Goal: Task Accomplishment & Management: Use online tool/utility

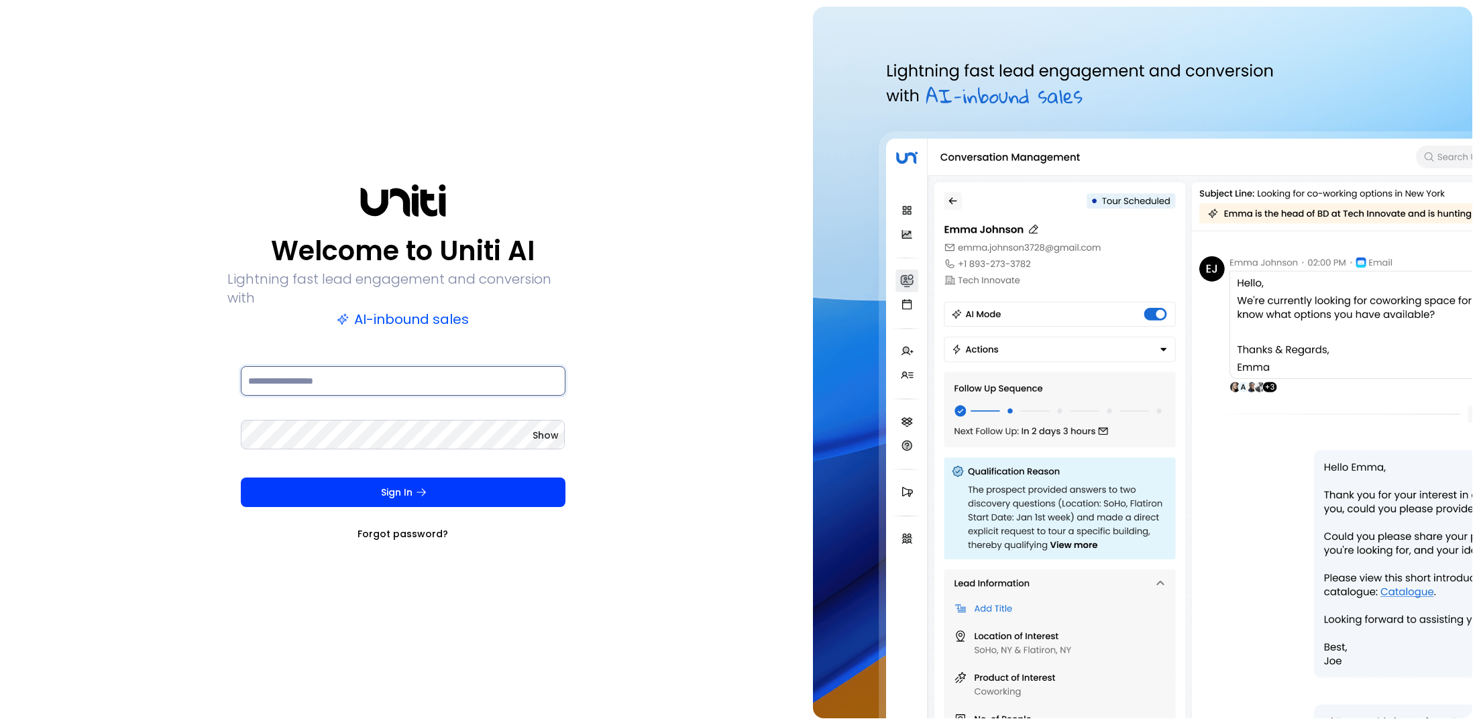
click at [486, 376] on input at bounding box center [403, 381] width 325 height 30
type input "**********"
click at [542, 429] on span "Show" at bounding box center [545, 435] width 26 height 13
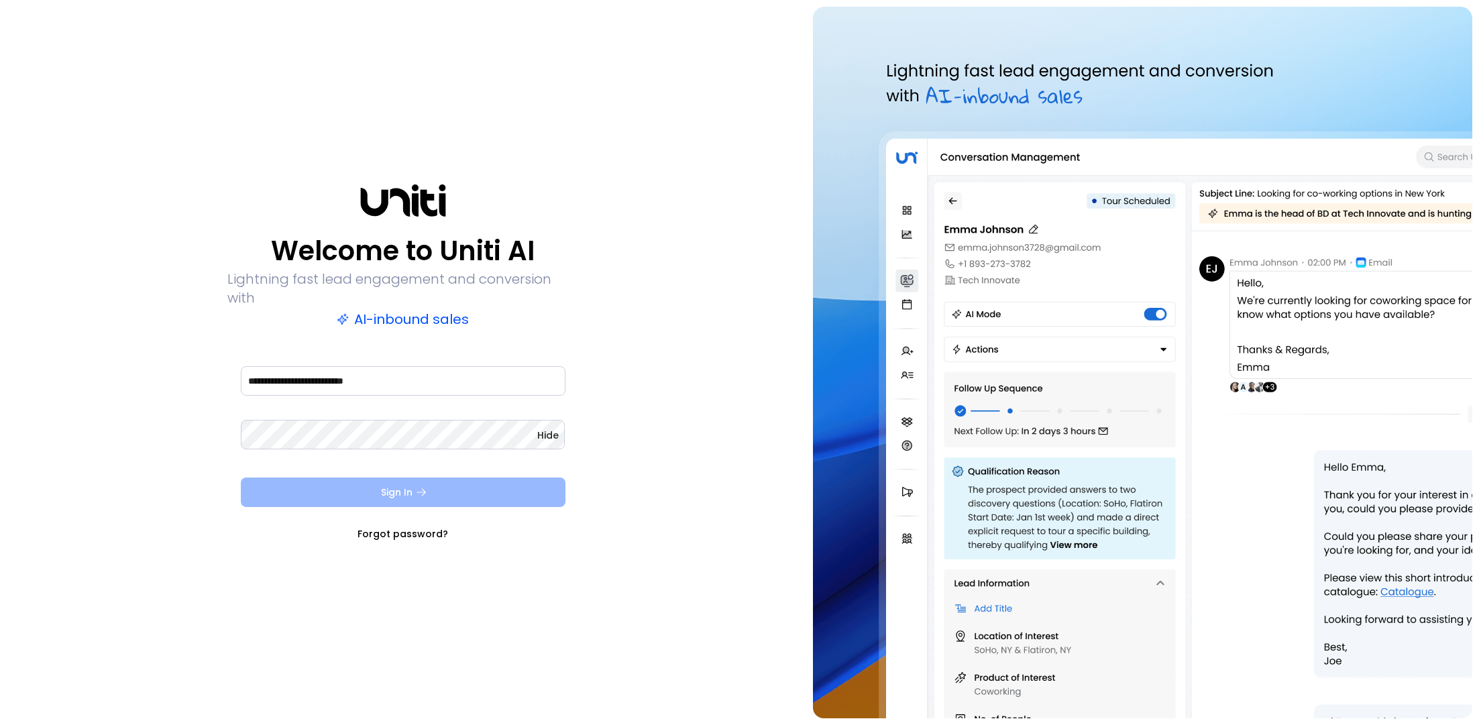
click at [469, 488] on button "Sign In" at bounding box center [403, 492] width 325 height 30
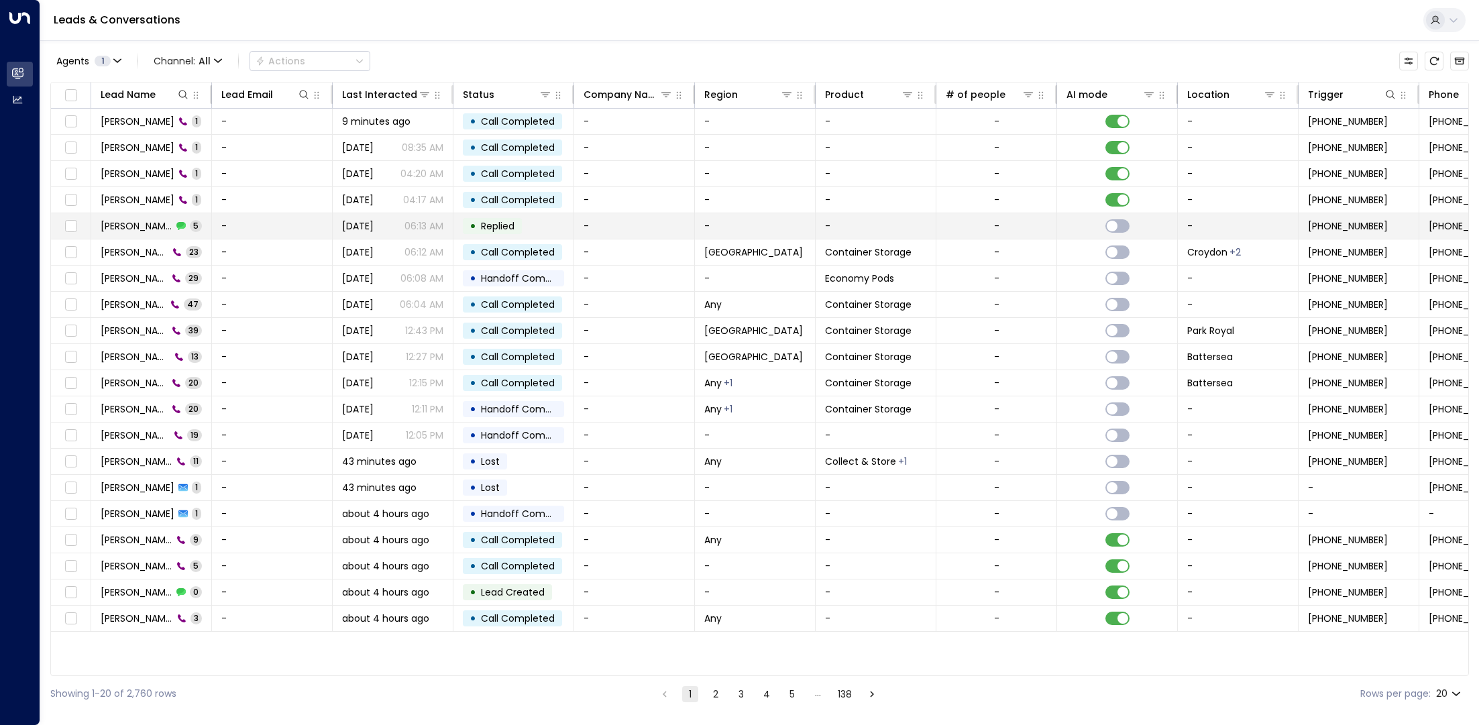
click at [186, 227] on td "[PERSON_NAME] 5" at bounding box center [151, 225] width 121 height 25
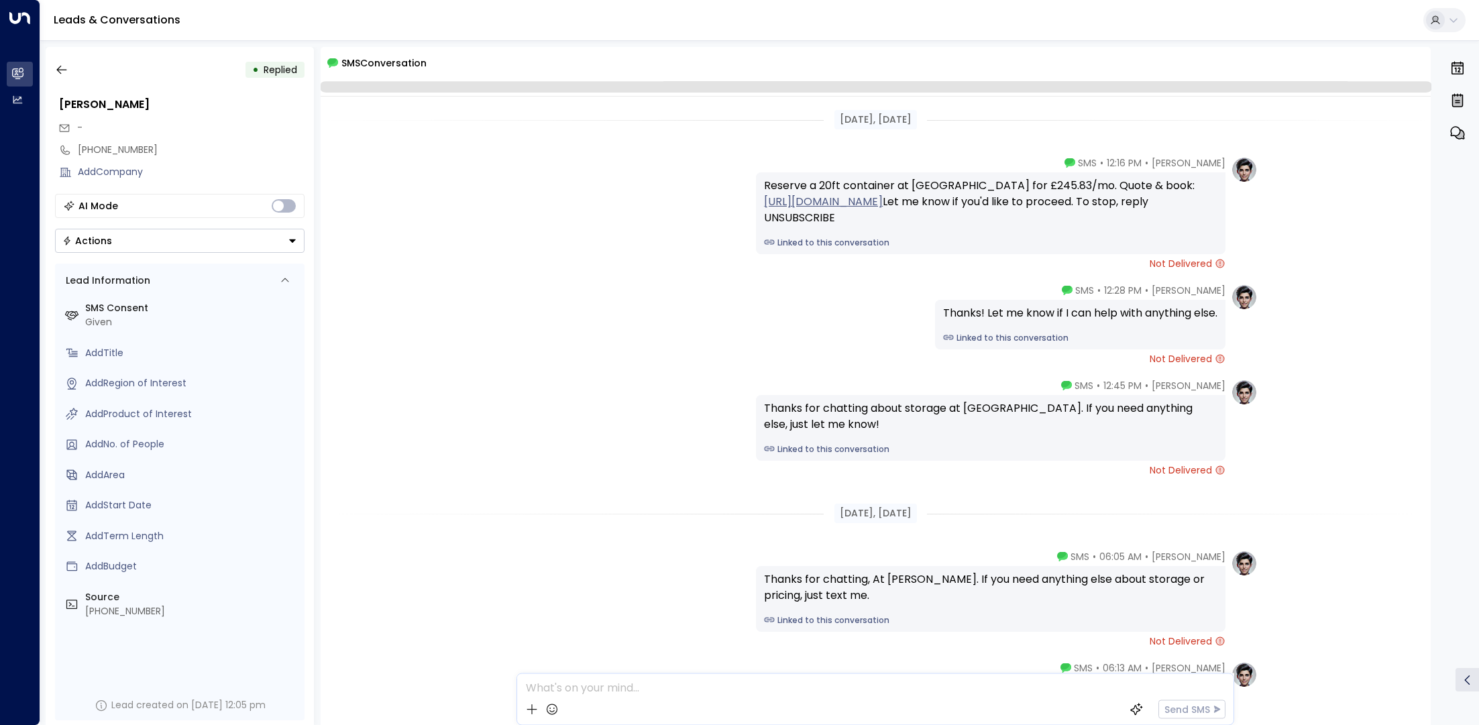
scroll to position [152, 0]
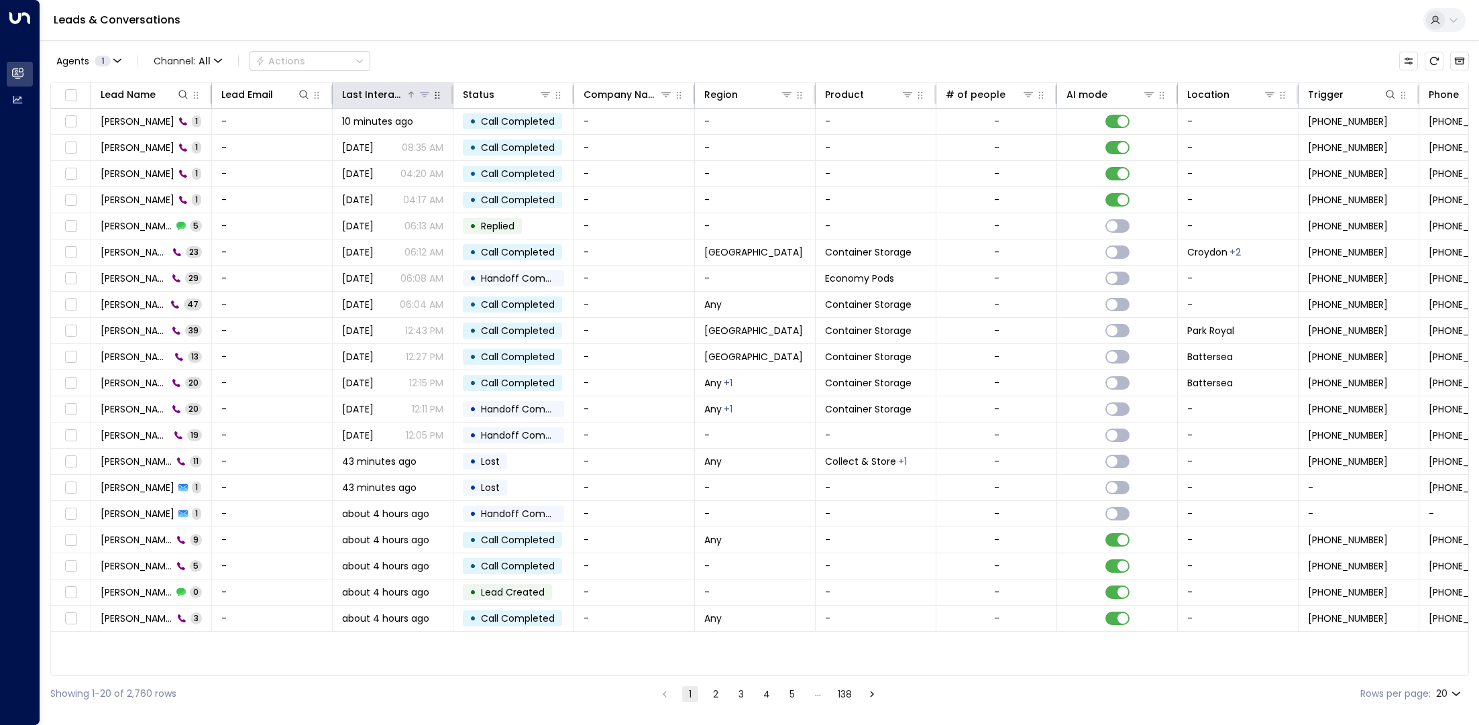
click at [407, 93] on icon at bounding box center [411, 95] width 8 height 8
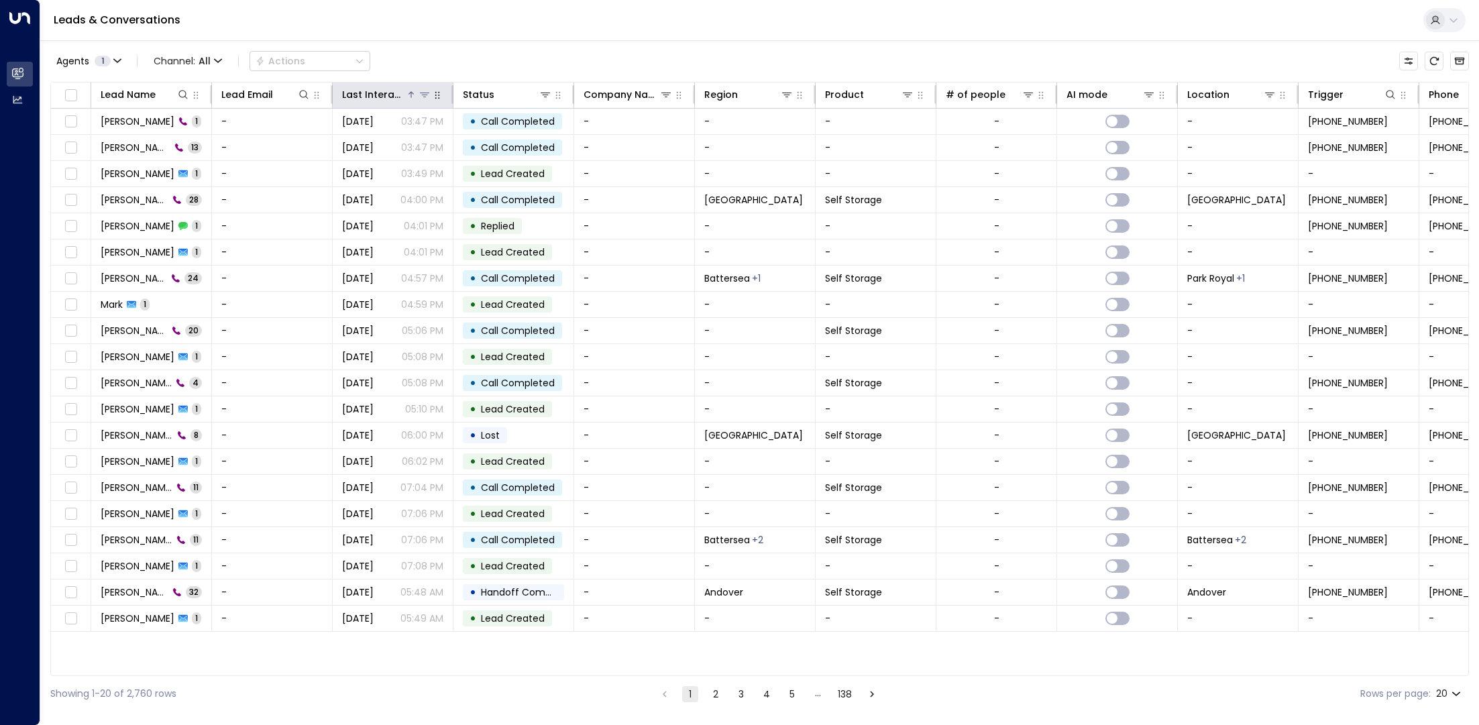
click at [407, 93] on icon at bounding box center [411, 95] width 8 height 8
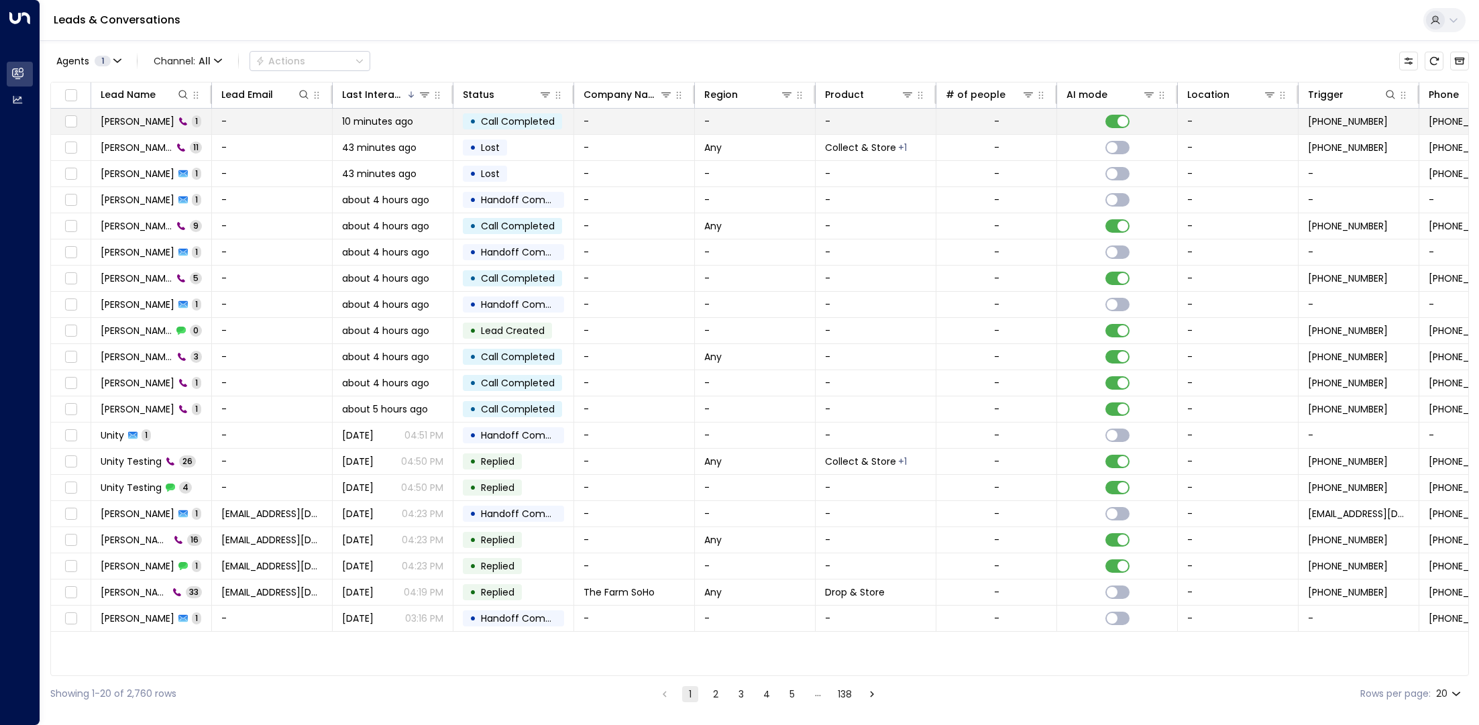
click at [234, 130] on td "-" at bounding box center [272, 121] width 121 height 25
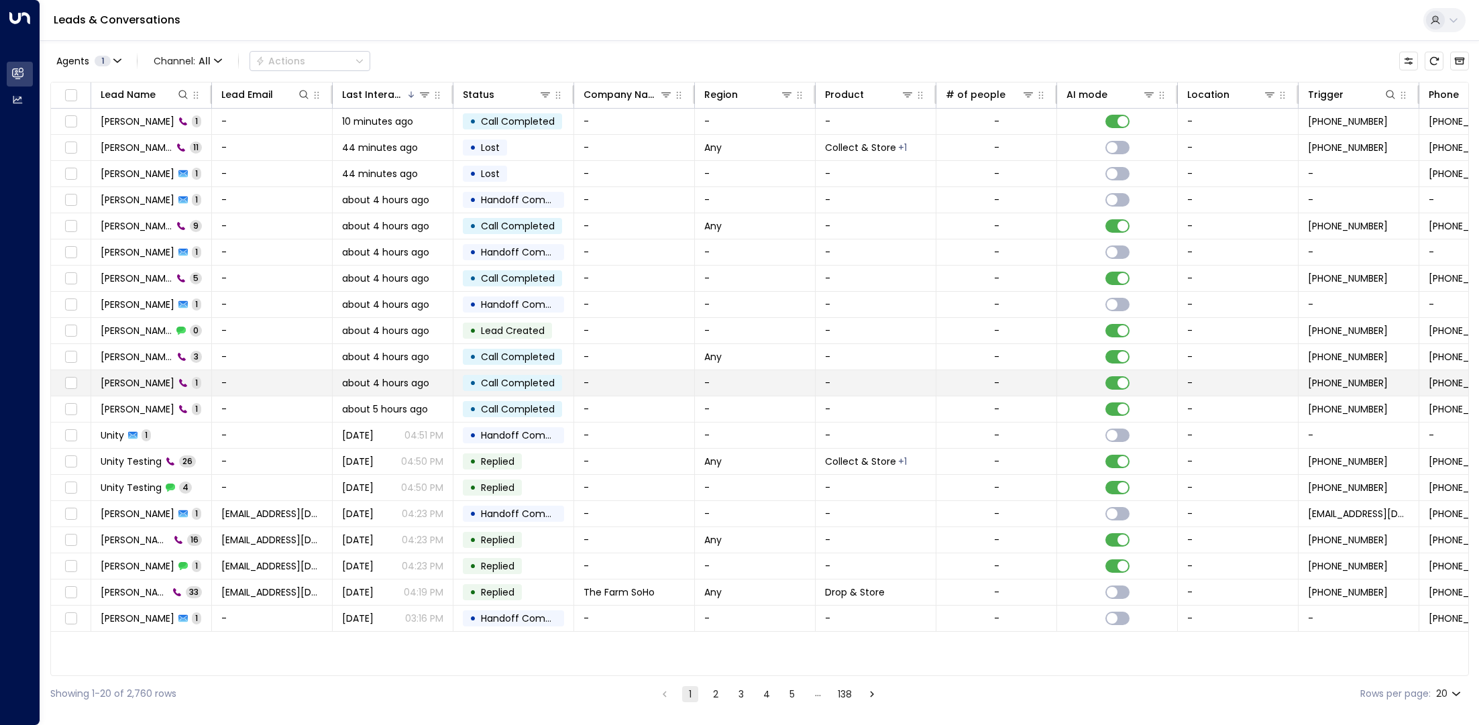
click at [138, 370] on td "[PERSON_NAME] 1" at bounding box center [151, 382] width 121 height 25
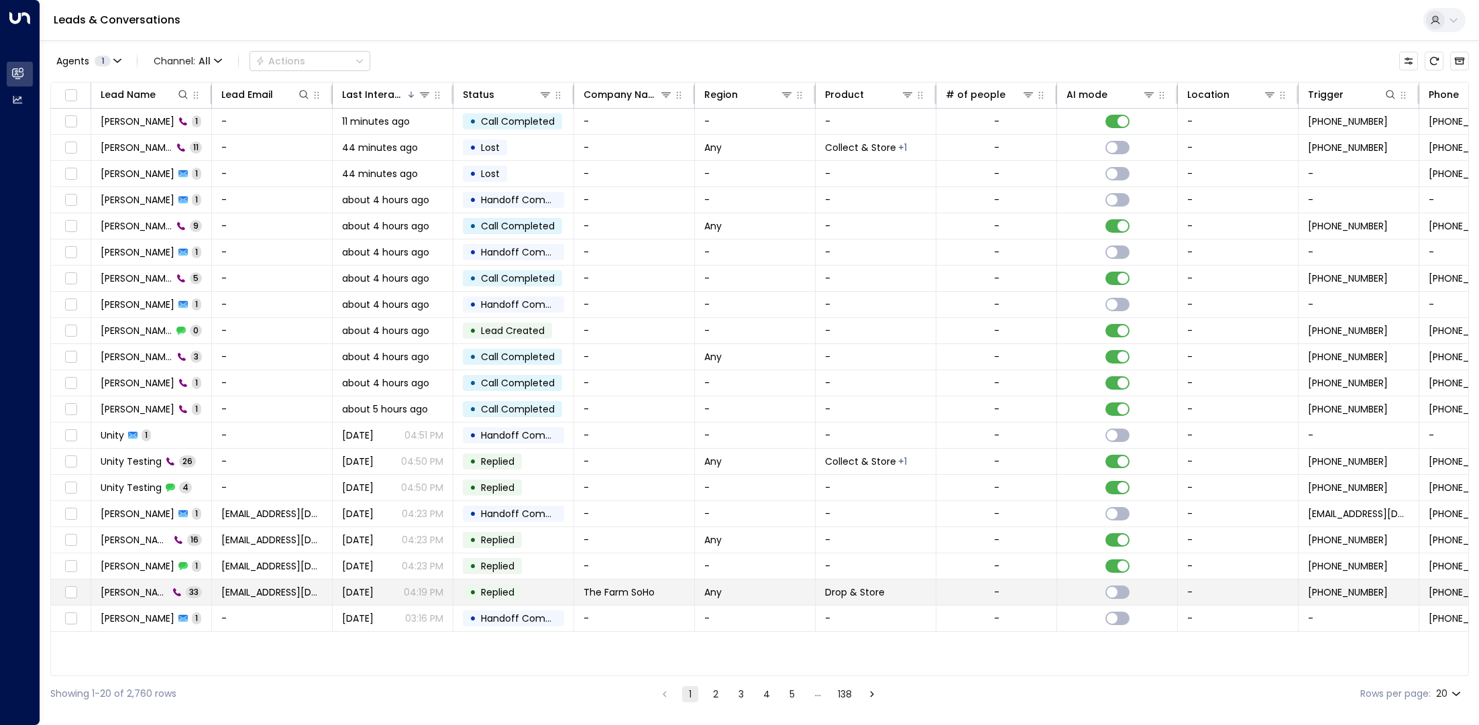
click at [128, 590] on span "[PERSON_NAME]" at bounding box center [135, 591] width 68 height 13
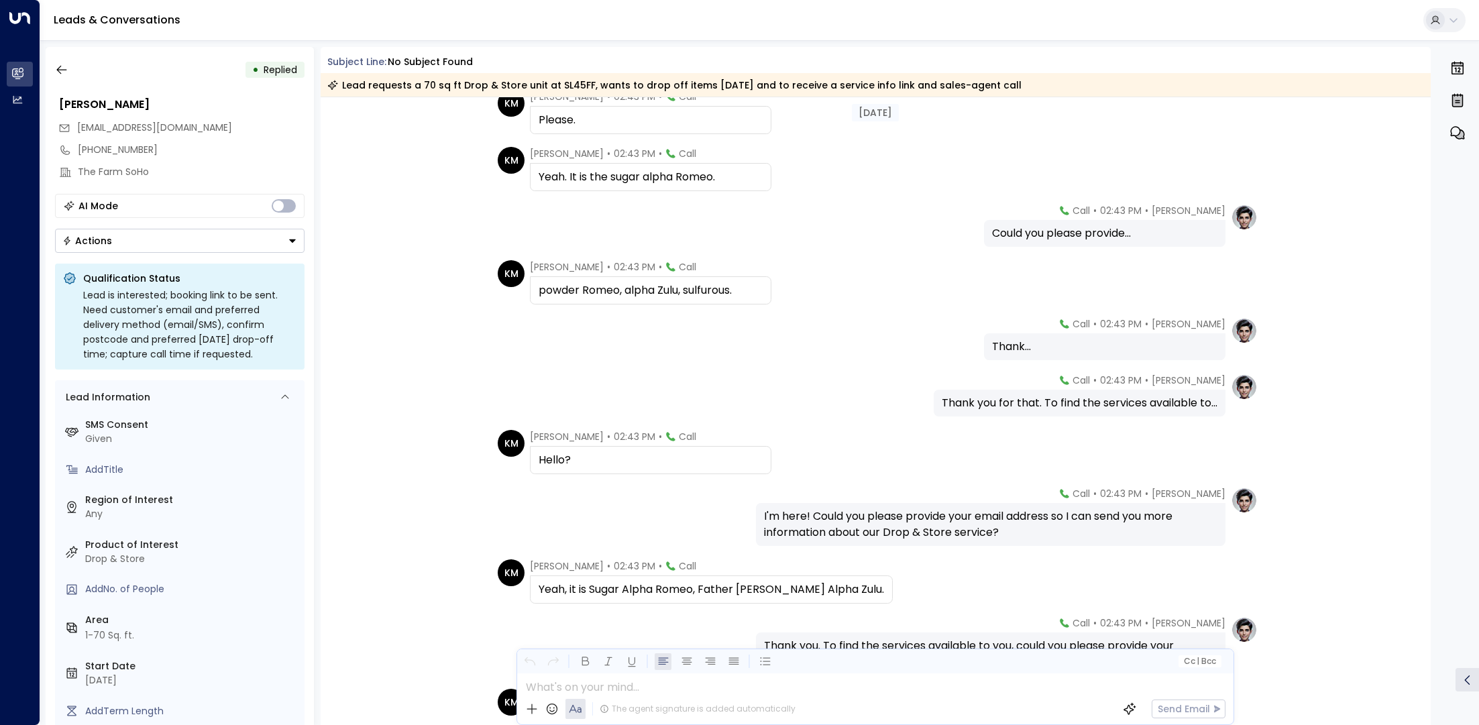
scroll to position [530, 0]
click at [60, 73] on icon "button" at bounding box center [61, 70] width 10 height 9
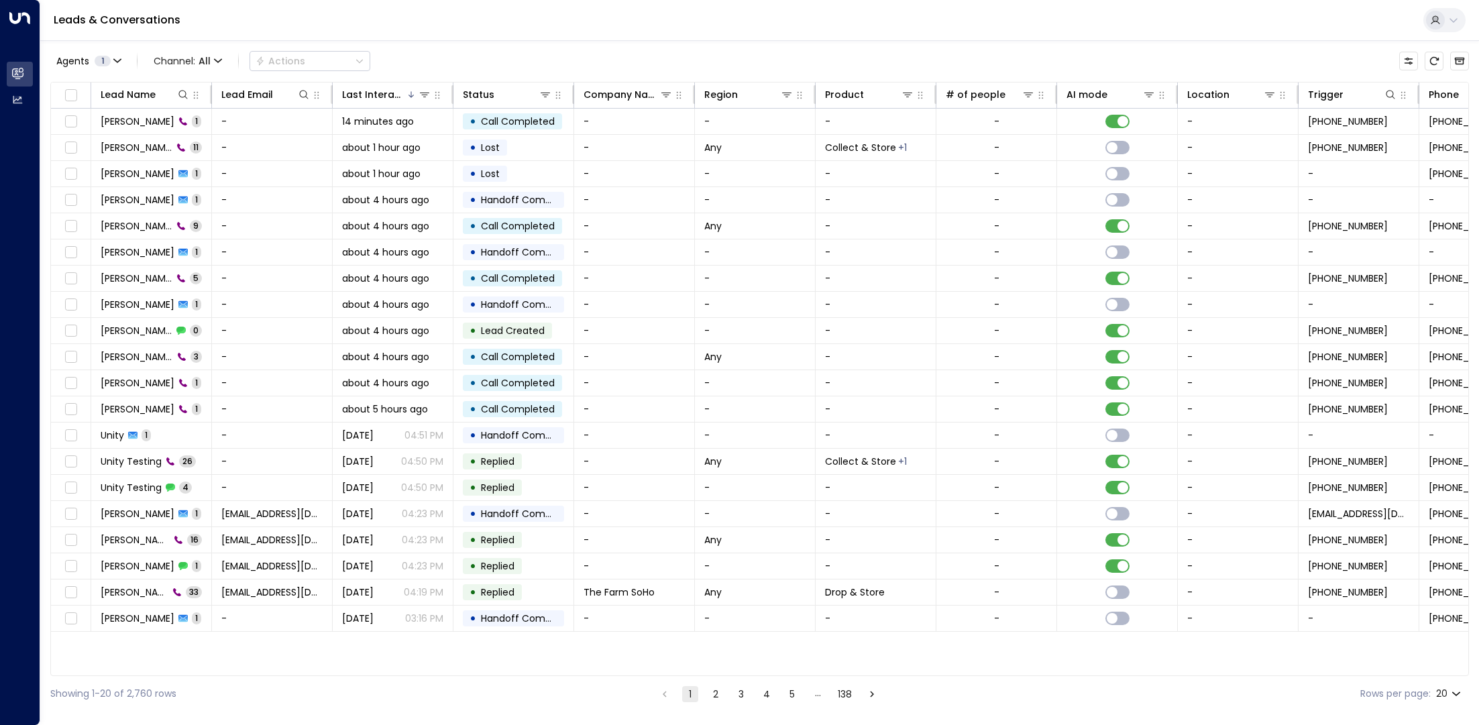
click at [711, 695] on button "2" at bounding box center [716, 694] width 16 height 16
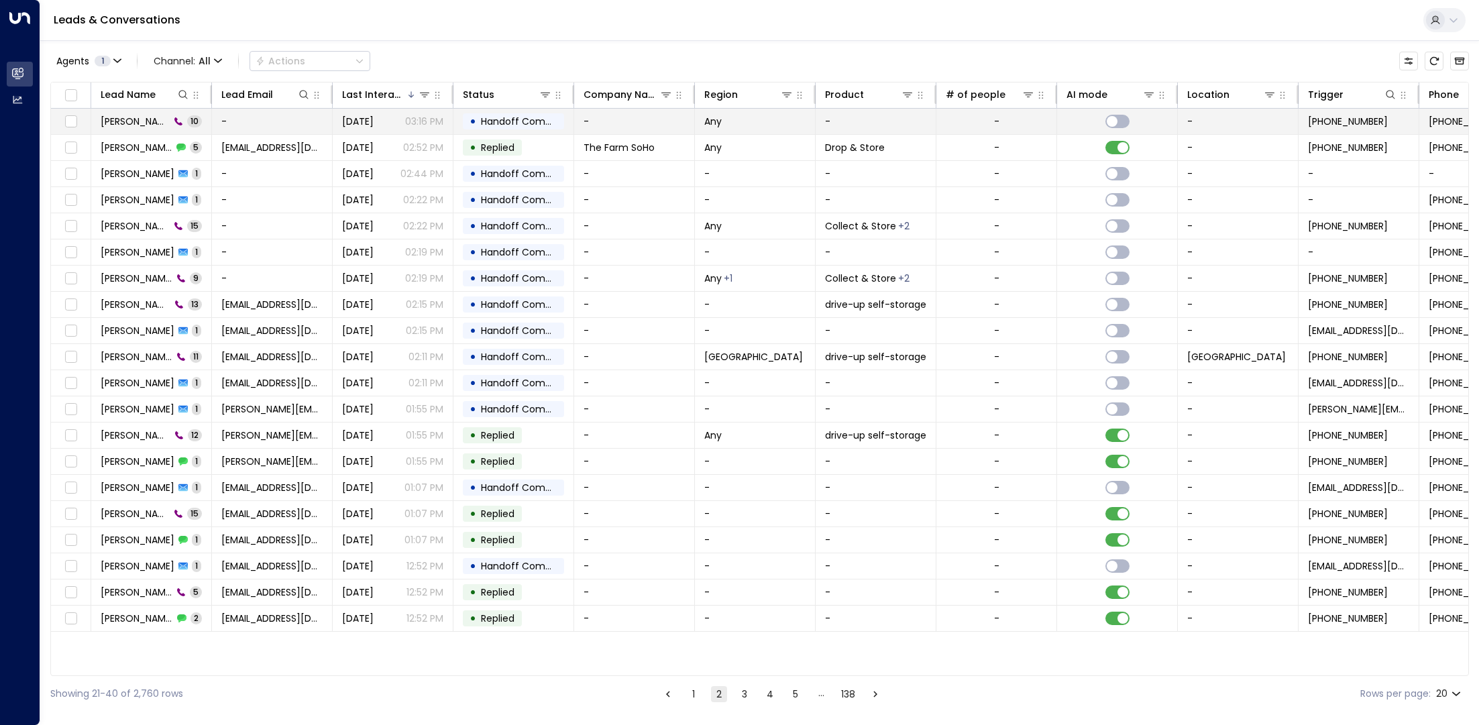
click at [119, 124] on span "[PERSON_NAME]" at bounding box center [135, 121] width 69 height 13
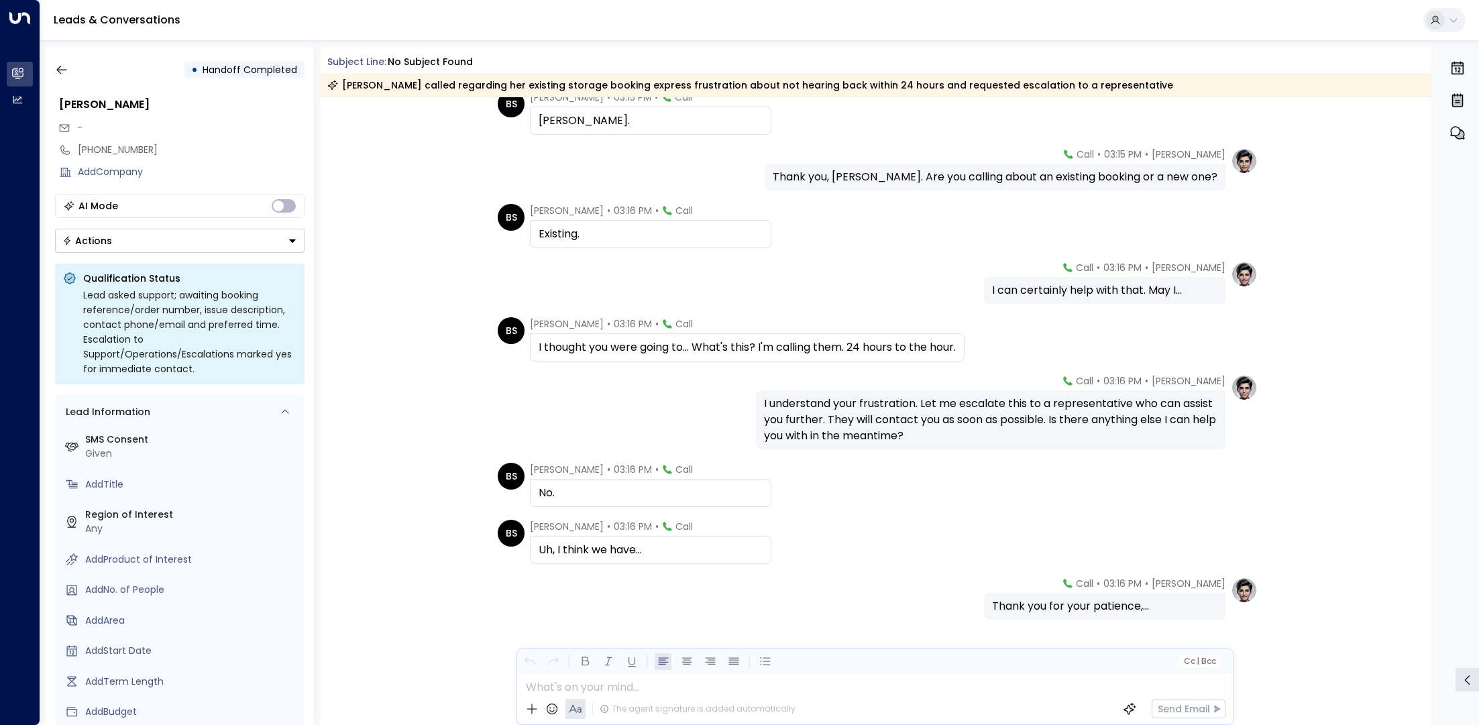
scroll to position [167, 0]
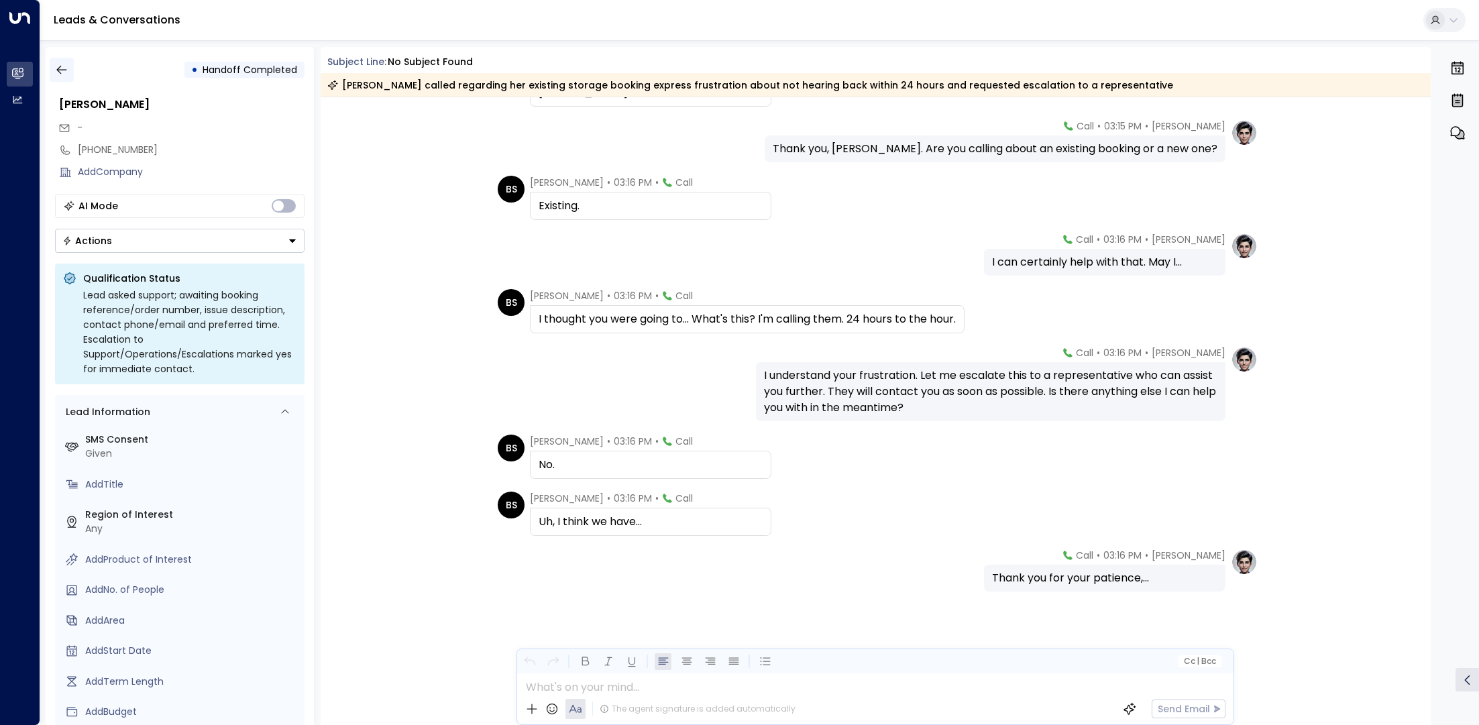
click at [60, 72] on icon "button" at bounding box center [61, 69] width 13 height 13
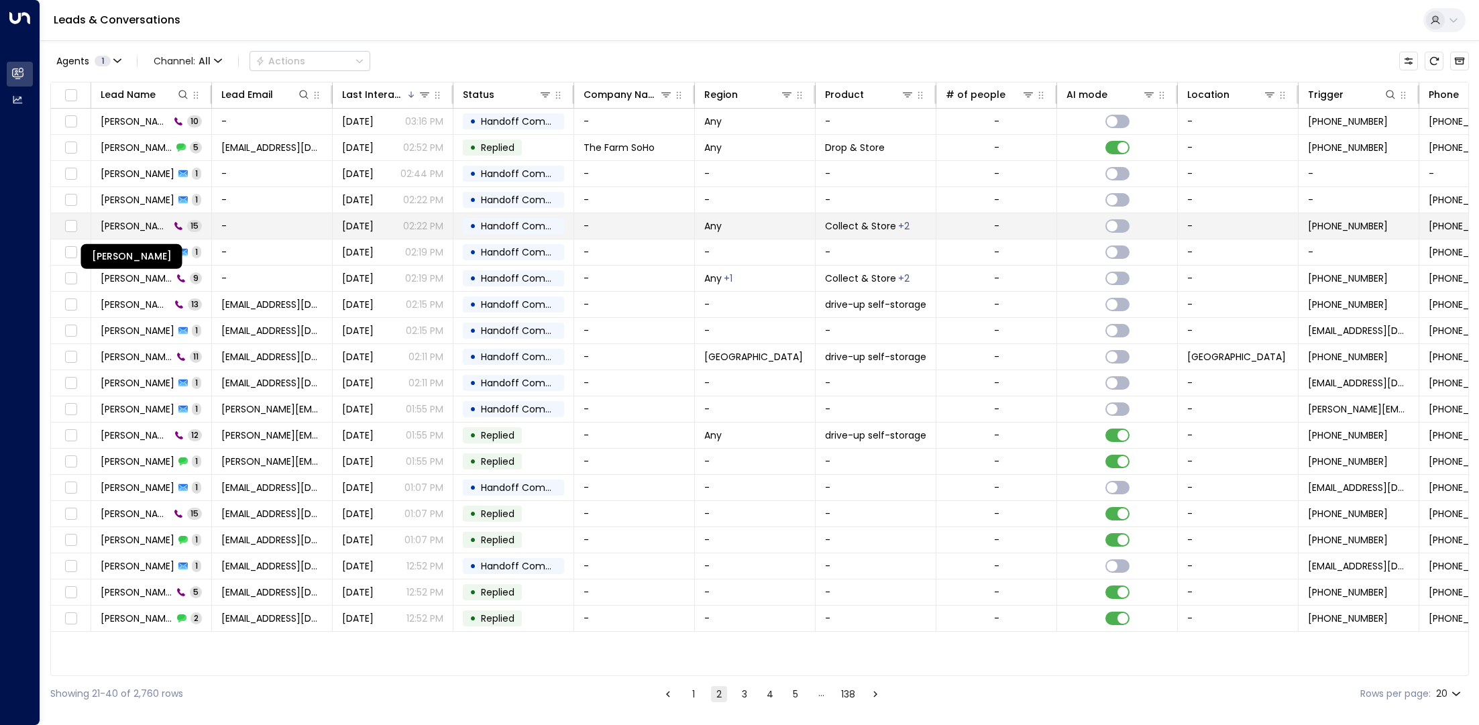
click at [131, 231] on span "[PERSON_NAME]" at bounding box center [135, 225] width 69 height 13
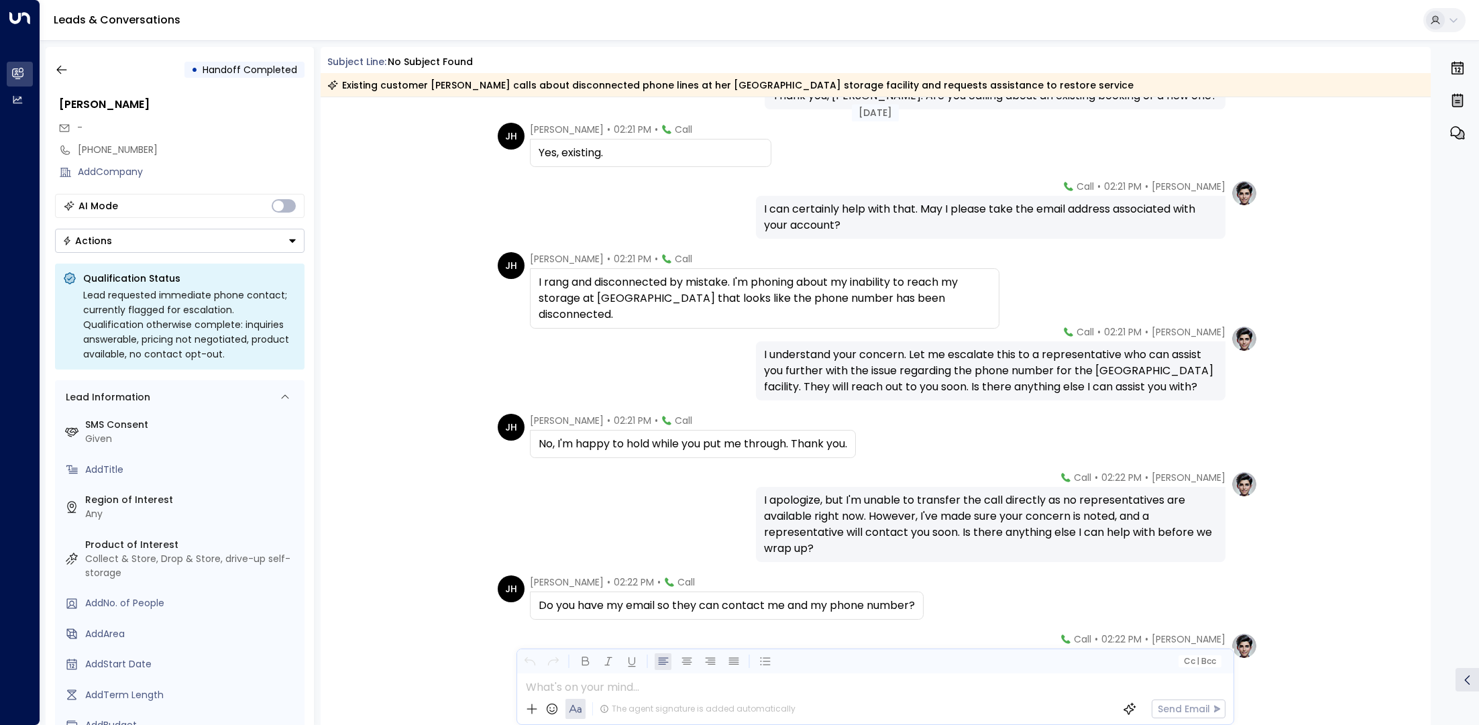
scroll to position [223, 0]
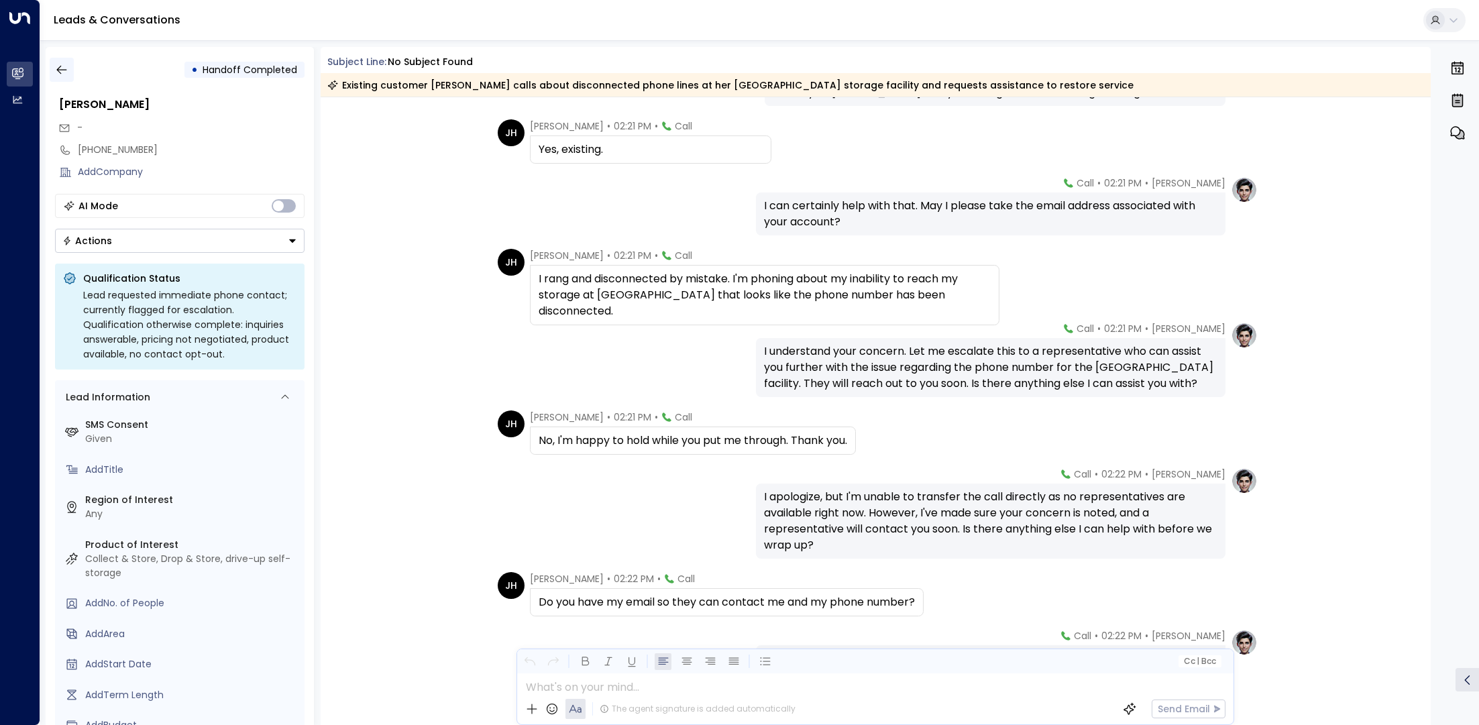
click at [67, 66] on icon "button" at bounding box center [61, 69] width 13 height 13
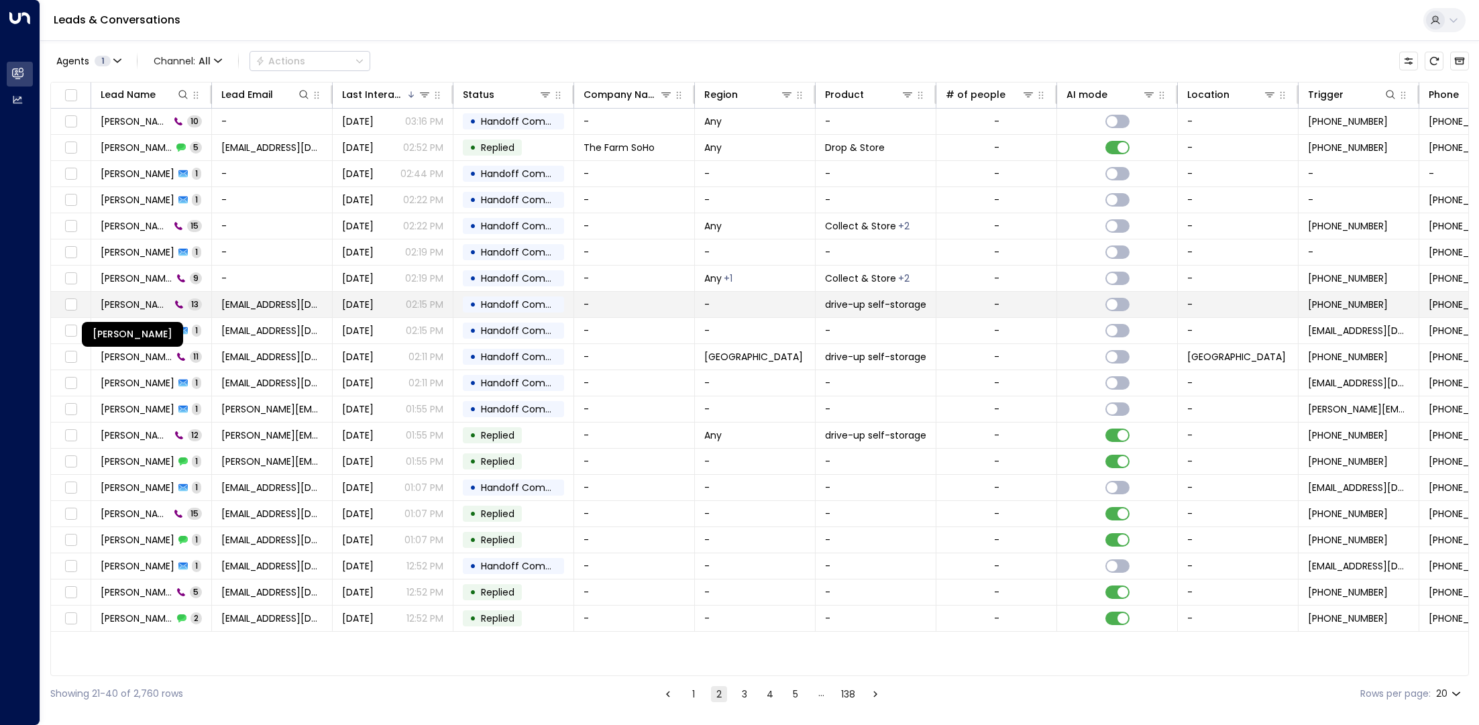
click at [148, 302] on span "[PERSON_NAME]" at bounding box center [136, 304] width 70 height 13
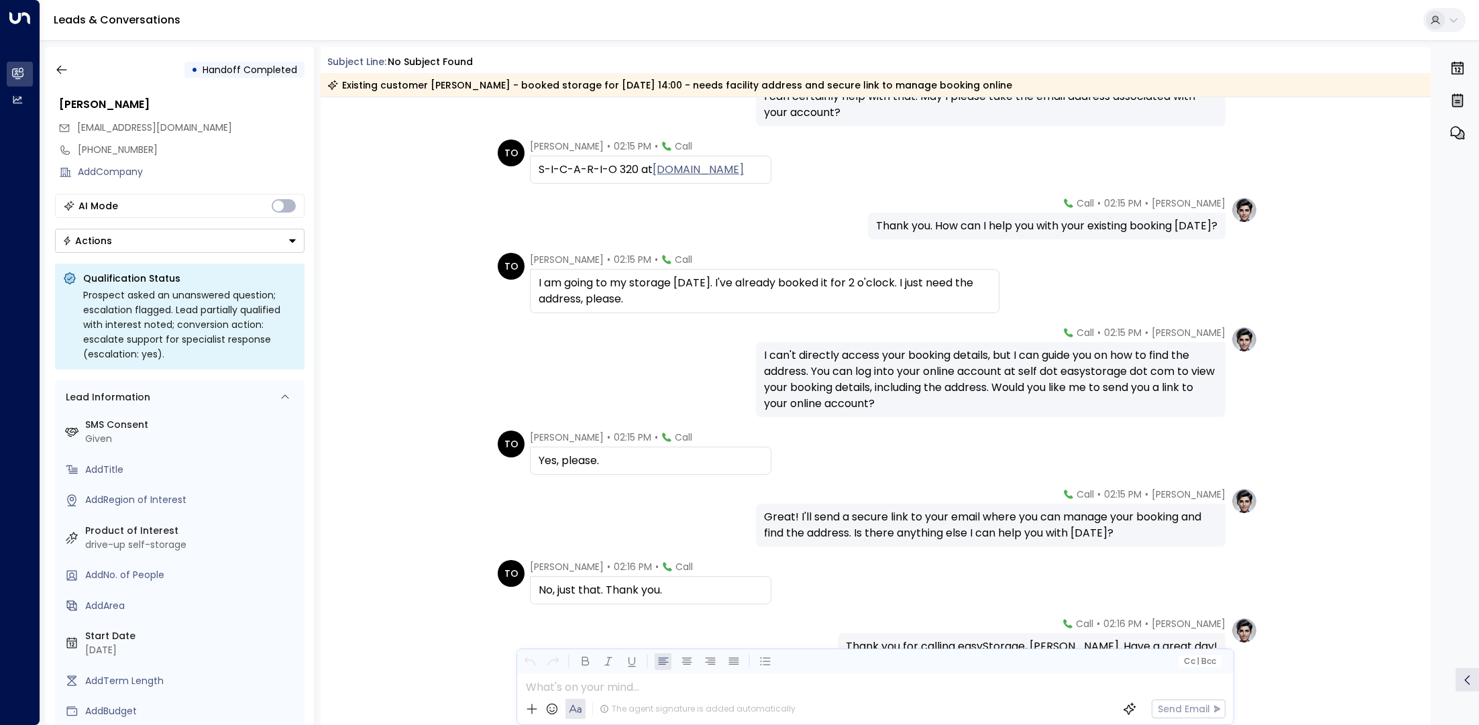
scroll to position [401, 0]
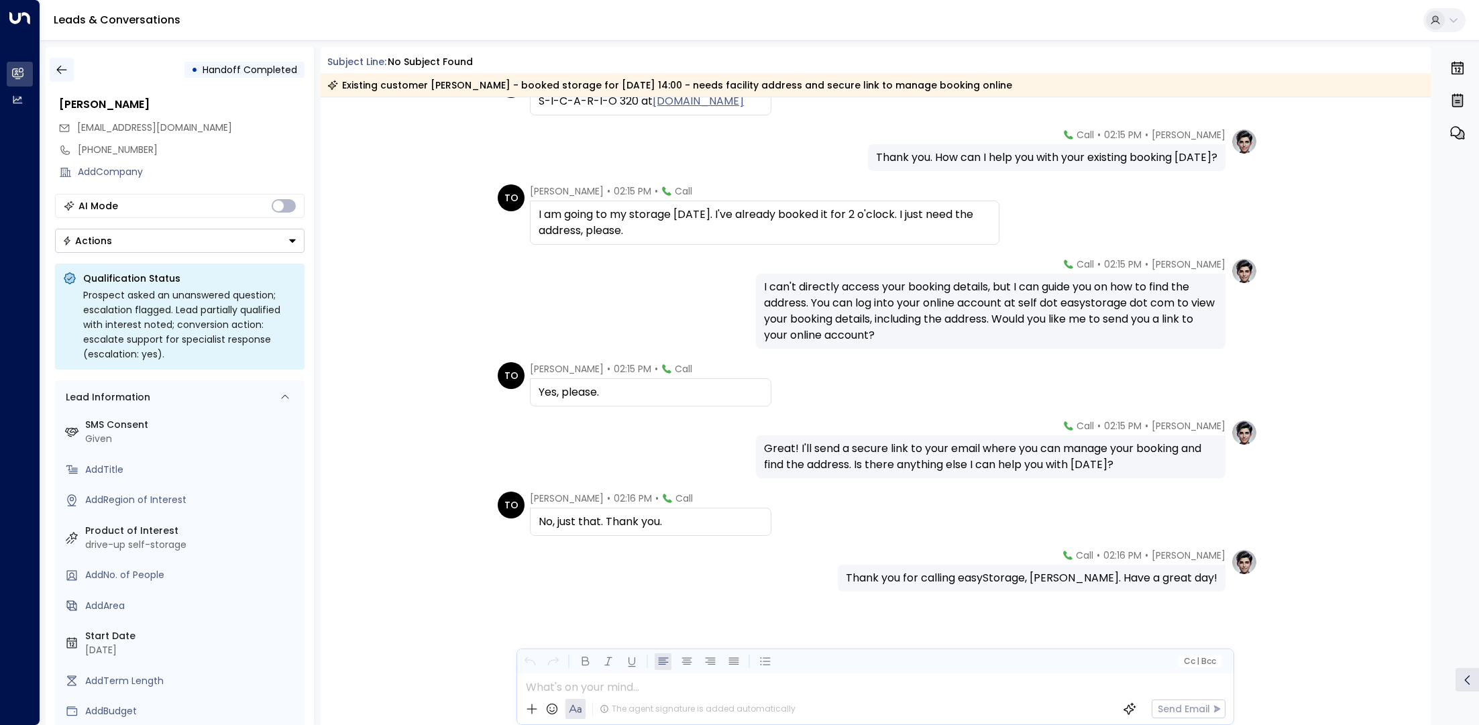
click at [68, 67] on button "button" at bounding box center [62, 70] width 24 height 24
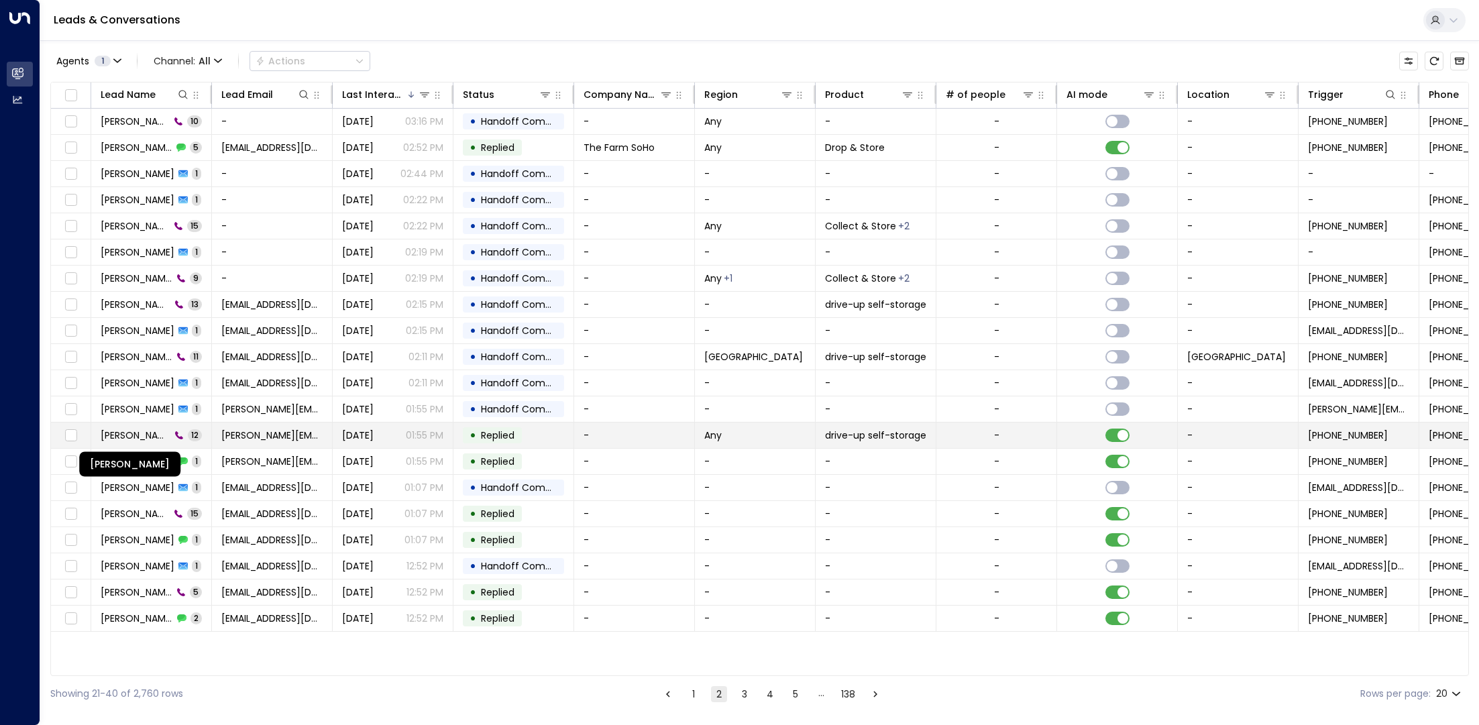
click at [146, 437] on span "[PERSON_NAME]" at bounding box center [136, 435] width 70 height 13
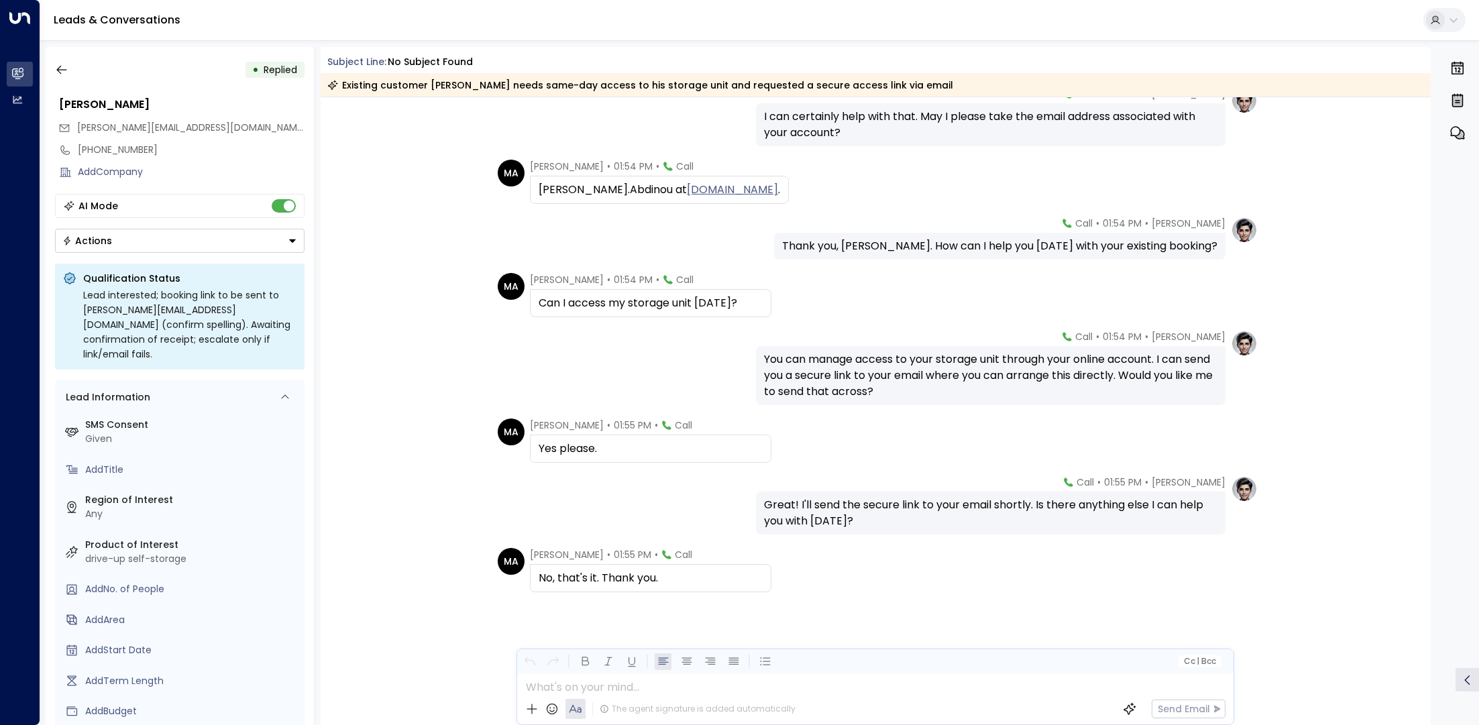
scroll to position [313, 0]
click at [67, 64] on icon "button" at bounding box center [61, 69] width 13 height 13
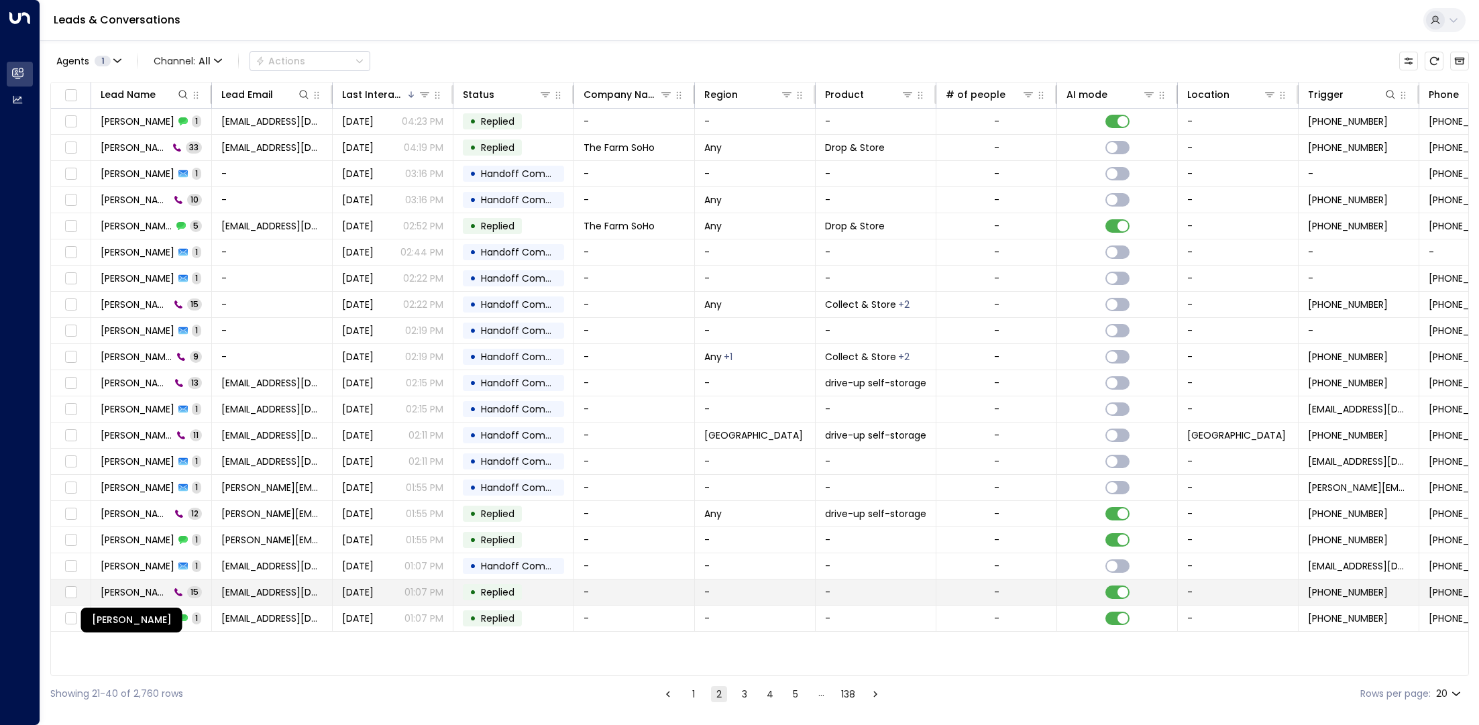
click at [144, 586] on span "[PERSON_NAME]" at bounding box center [135, 591] width 69 height 13
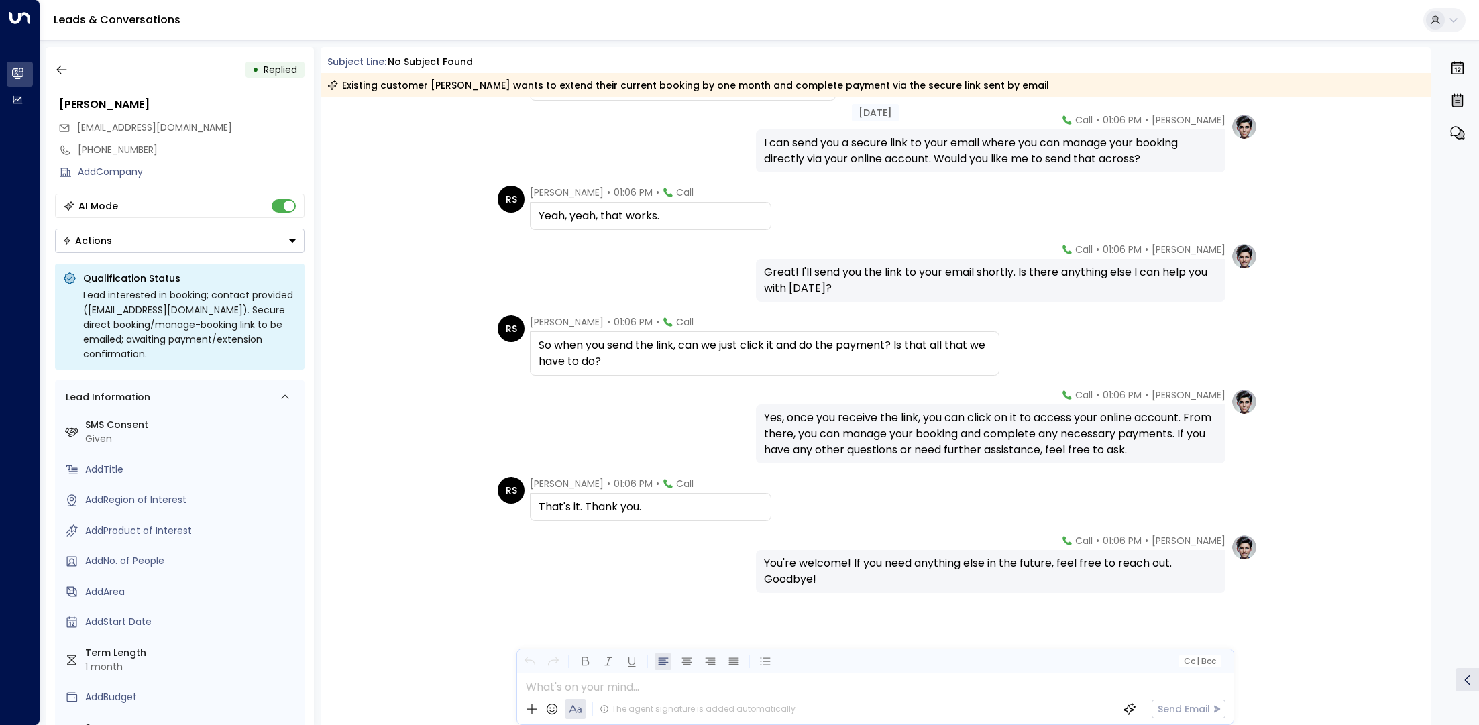
scroll to position [530, 0]
click at [69, 76] on button "button" at bounding box center [62, 70] width 24 height 24
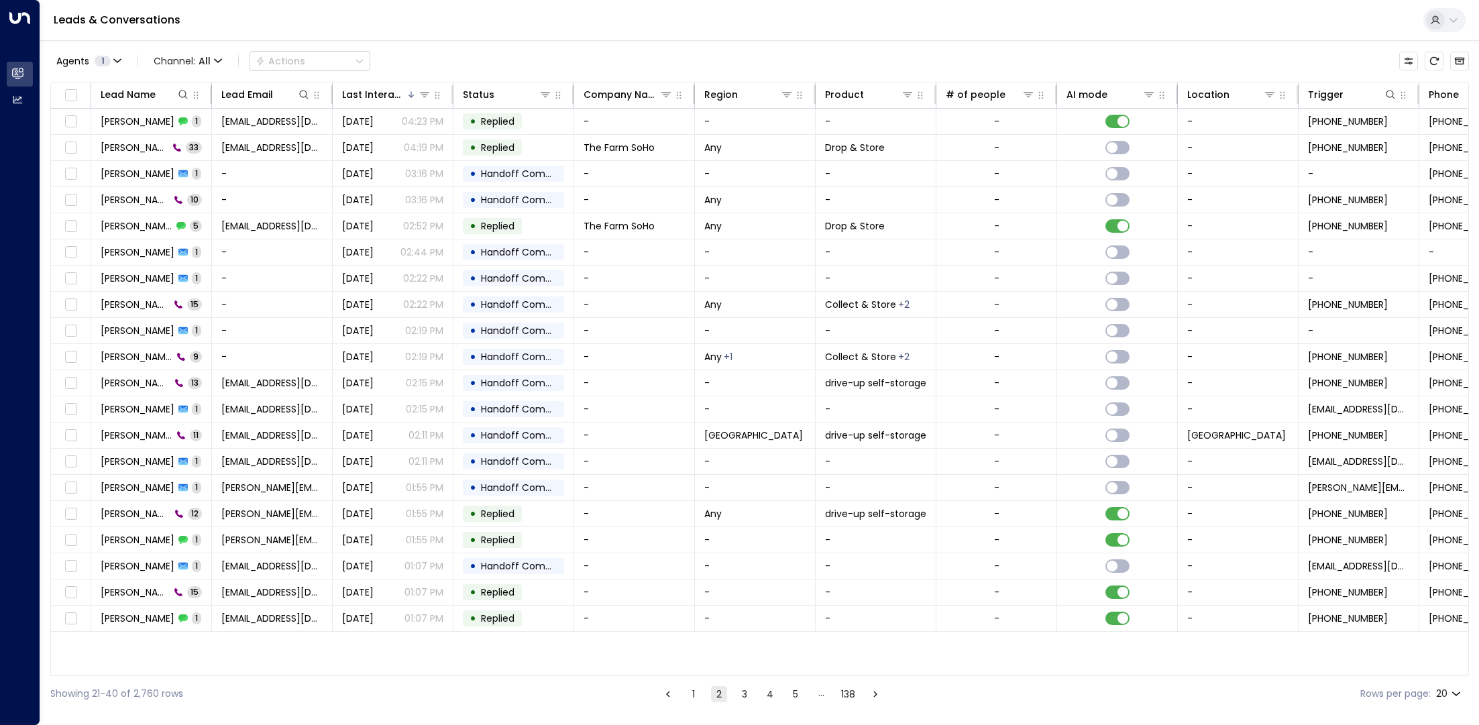
click at [736, 693] on button "3" at bounding box center [744, 694] width 16 height 16
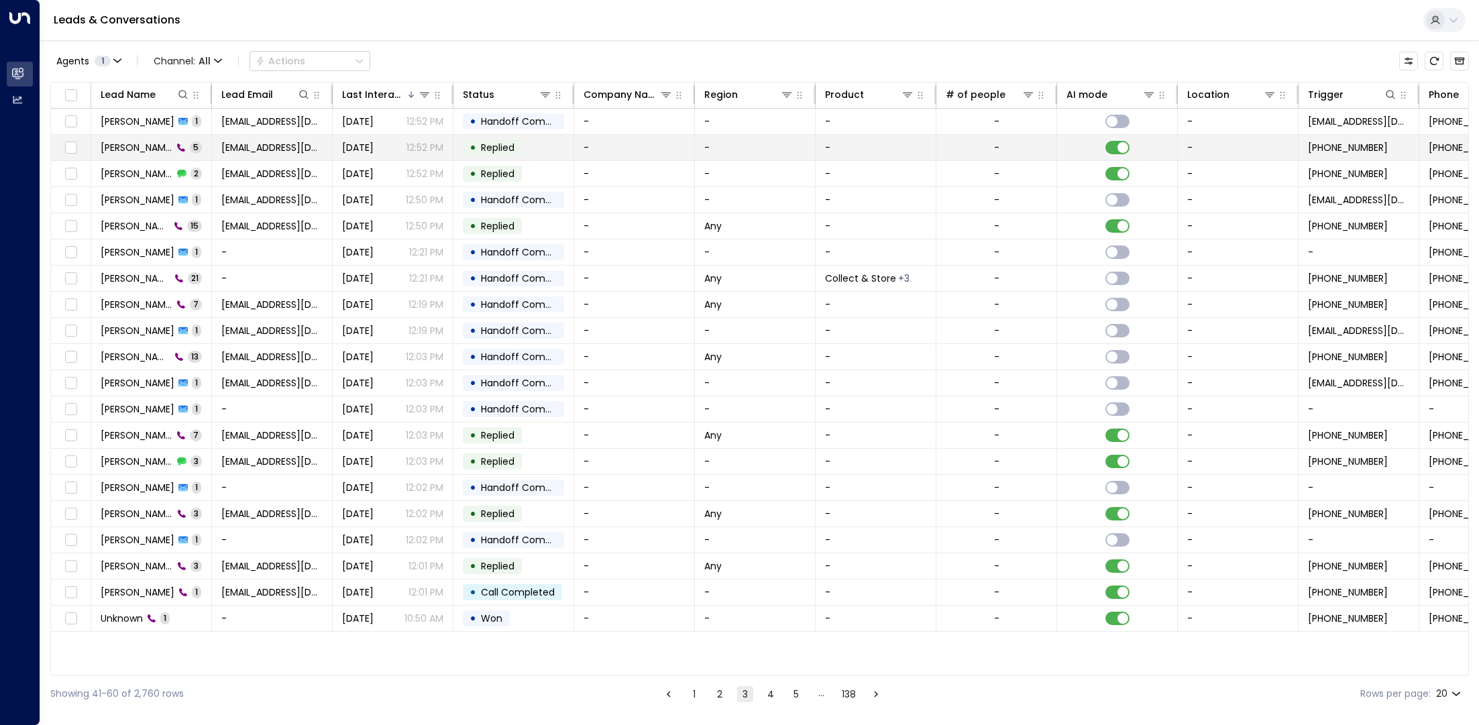
click at [138, 155] on td "[PERSON_NAME] 5" at bounding box center [151, 147] width 121 height 25
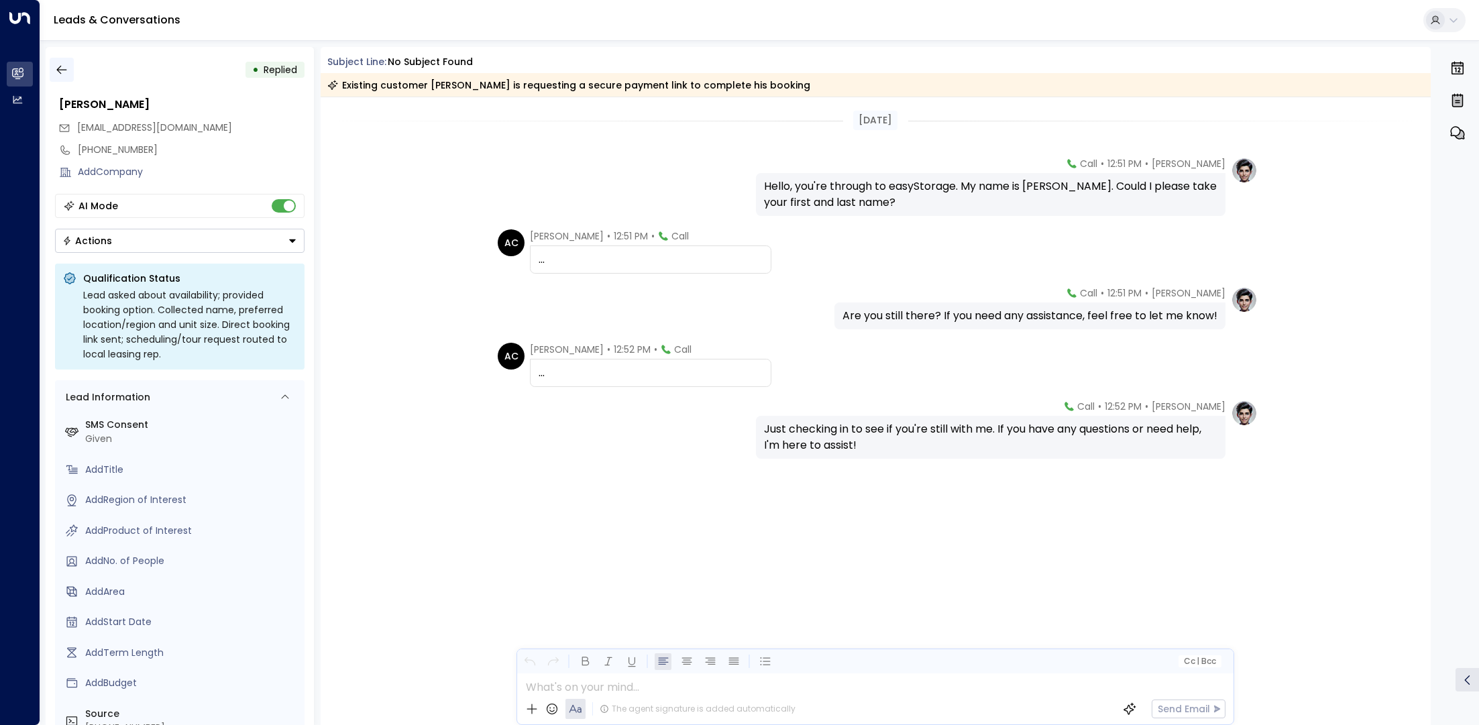
click at [56, 74] on icon "button" at bounding box center [61, 69] width 13 height 13
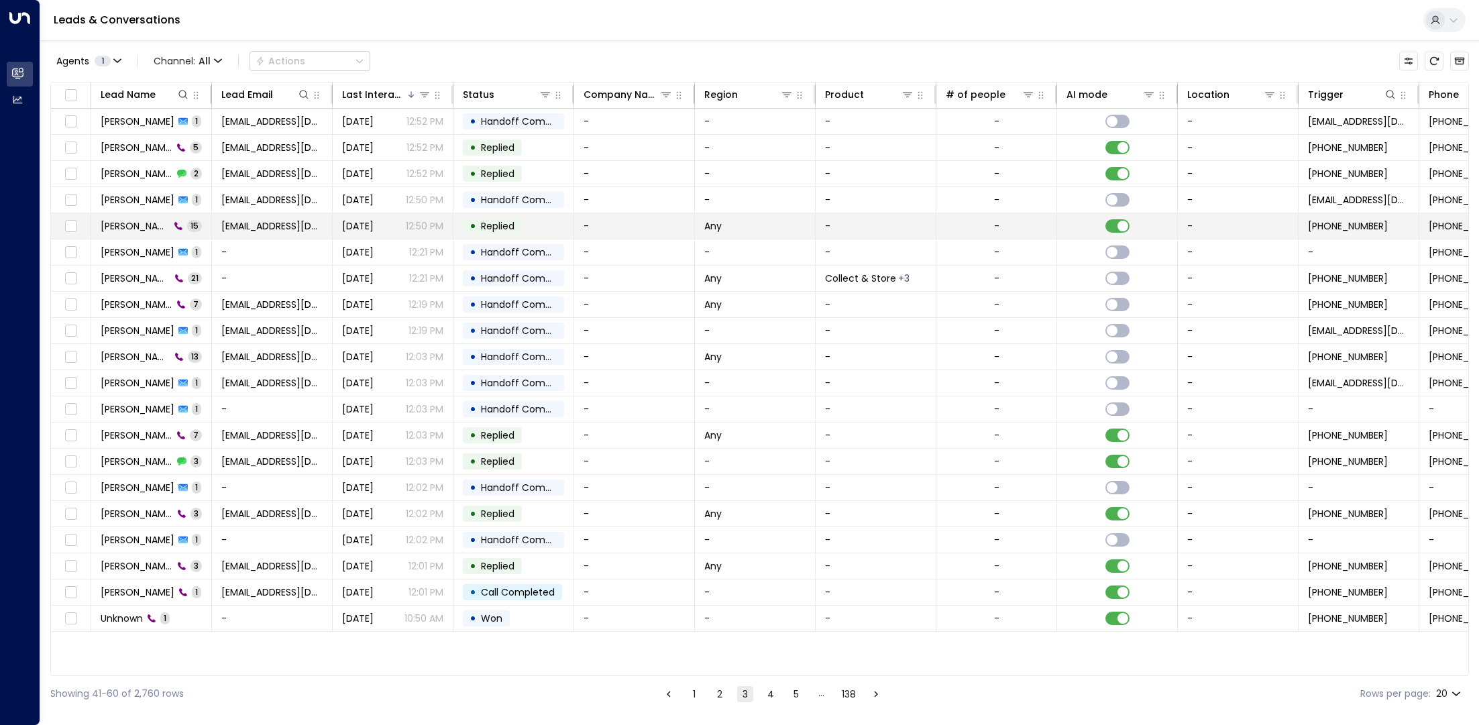
click at [136, 223] on span "[PERSON_NAME]" at bounding box center [135, 225] width 69 height 13
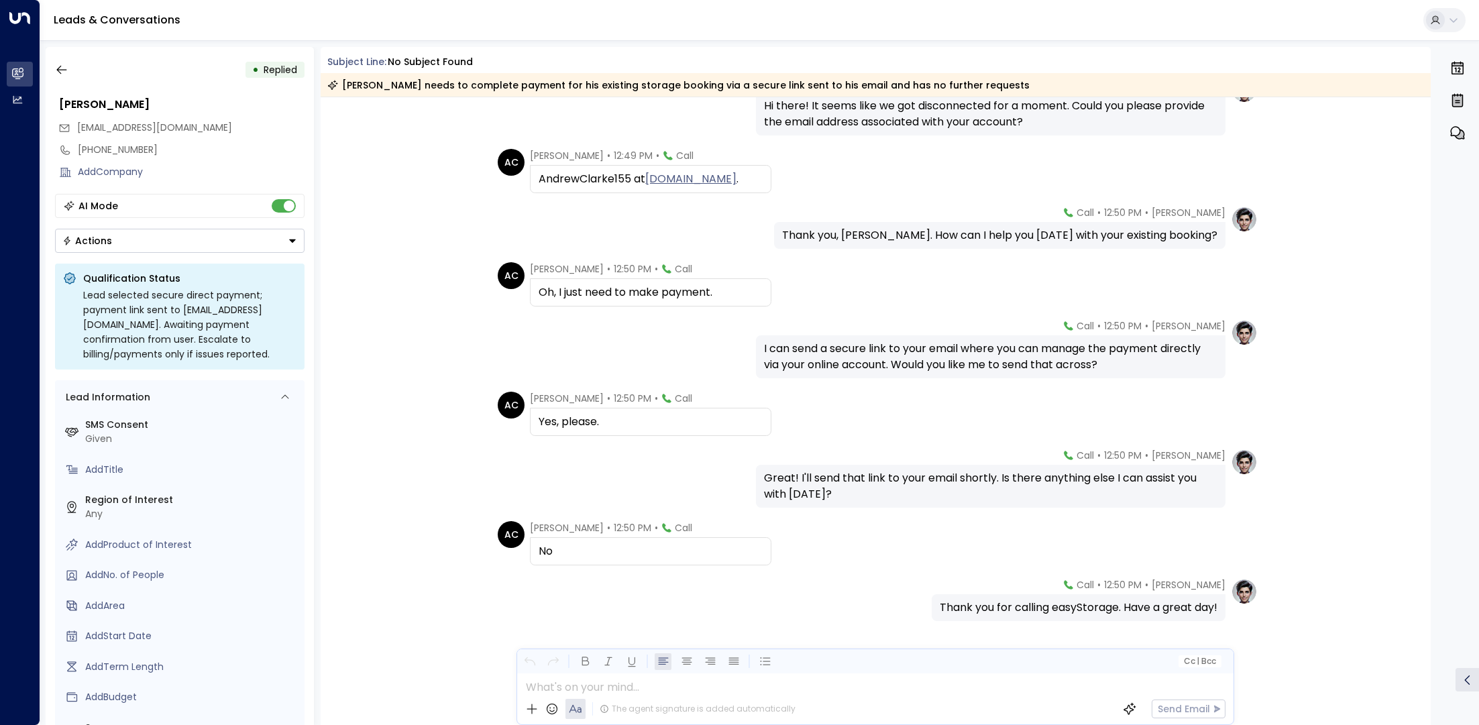
scroll to position [482, 0]
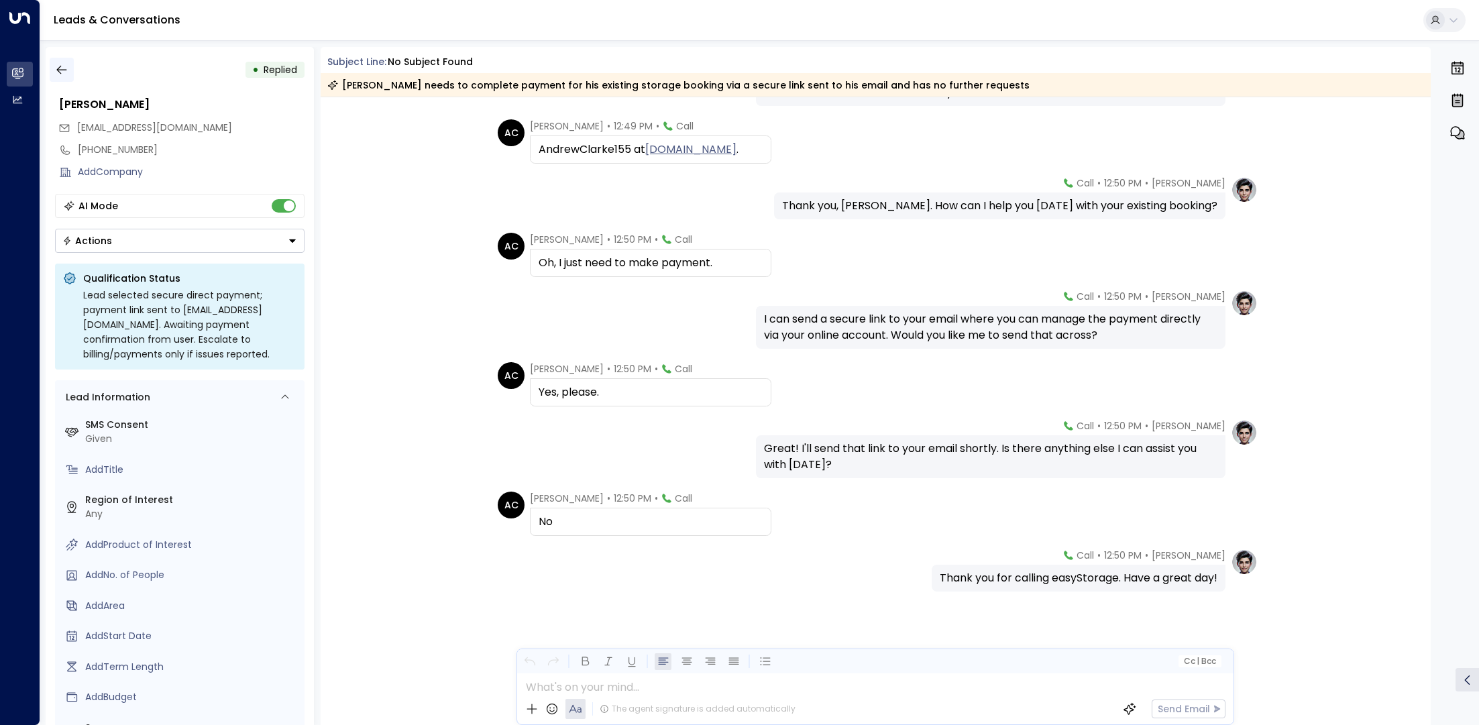
click at [56, 73] on icon "button" at bounding box center [61, 69] width 13 height 13
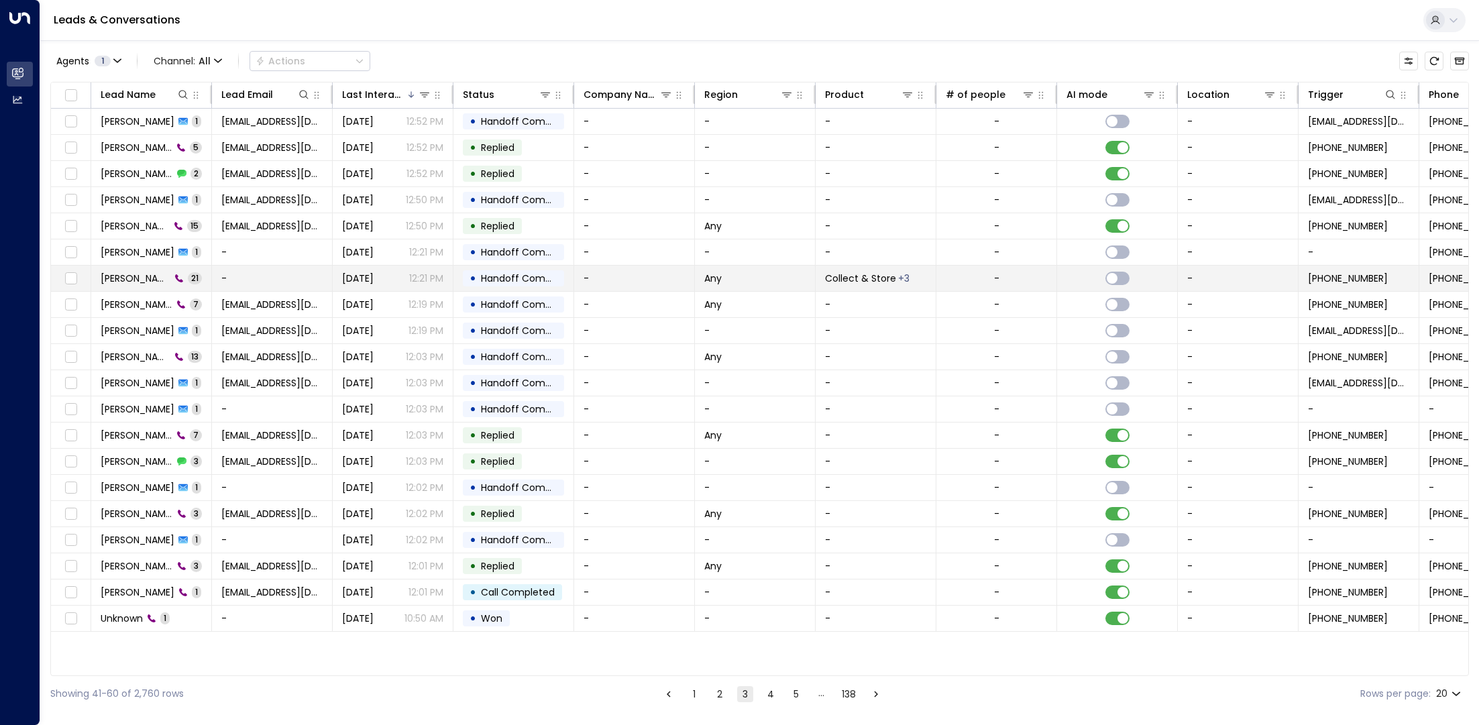
click at [133, 284] on td "[PERSON_NAME] 21" at bounding box center [151, 278] width 121 height 25
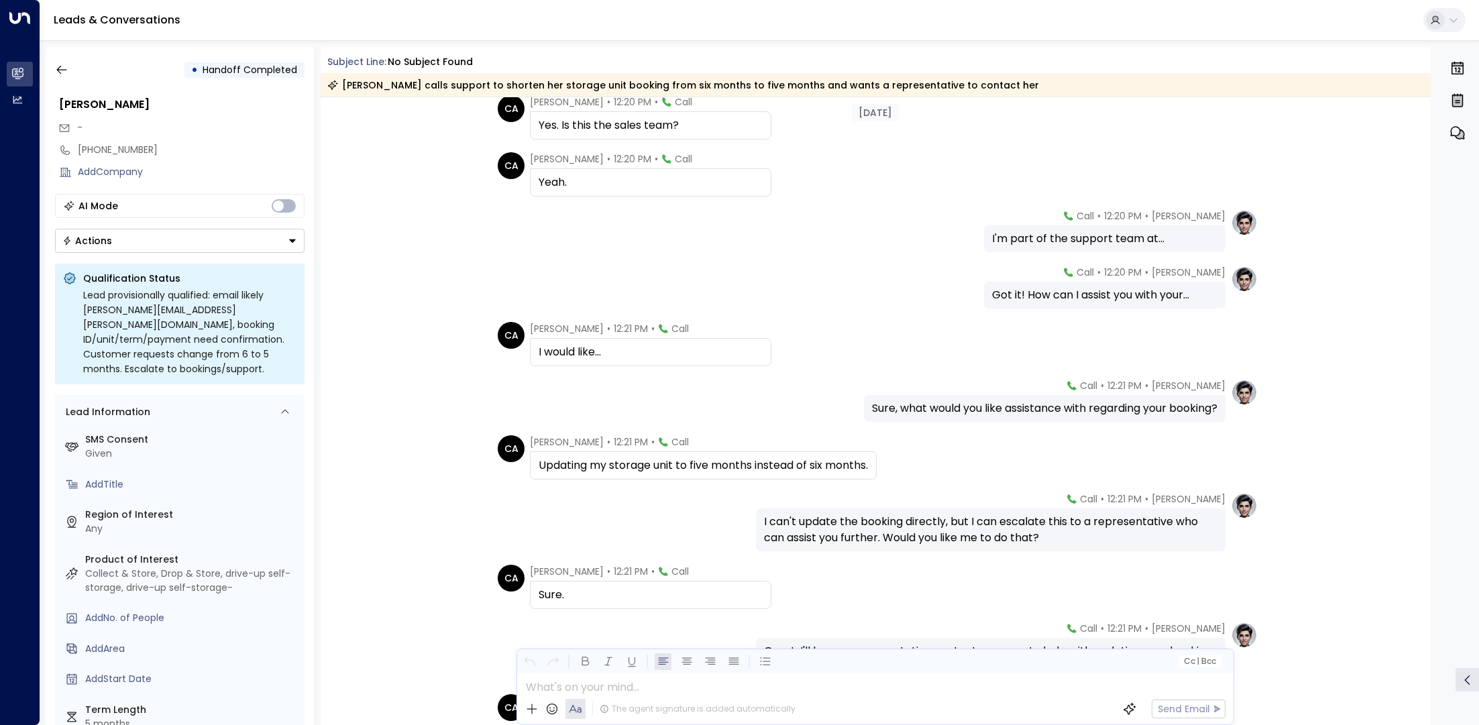
scroll to position [604, 0]
click at [64, 68] on icon "button" at bounding box center [61, 69] width 13 height 13
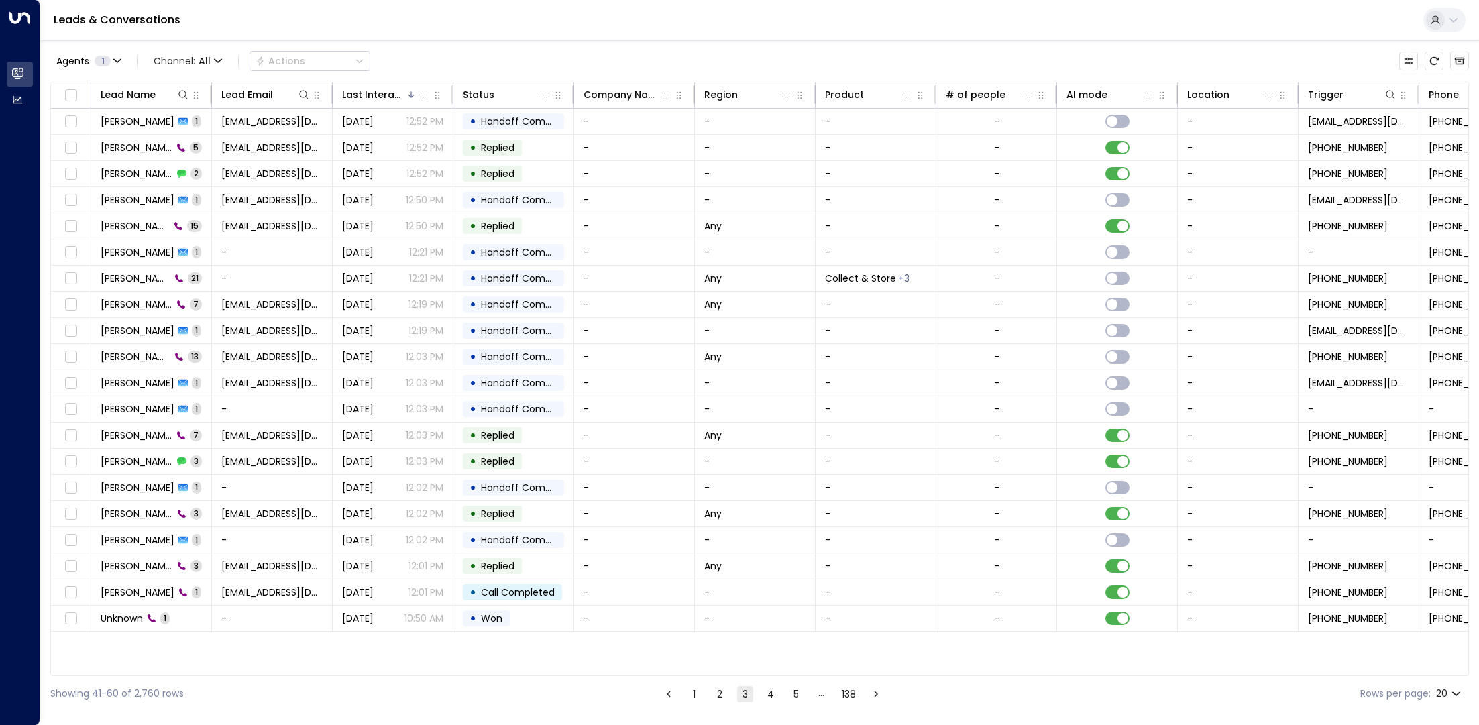
click at [765, 699] on button "4" at bounding box center [770, 694] width 16 height 16
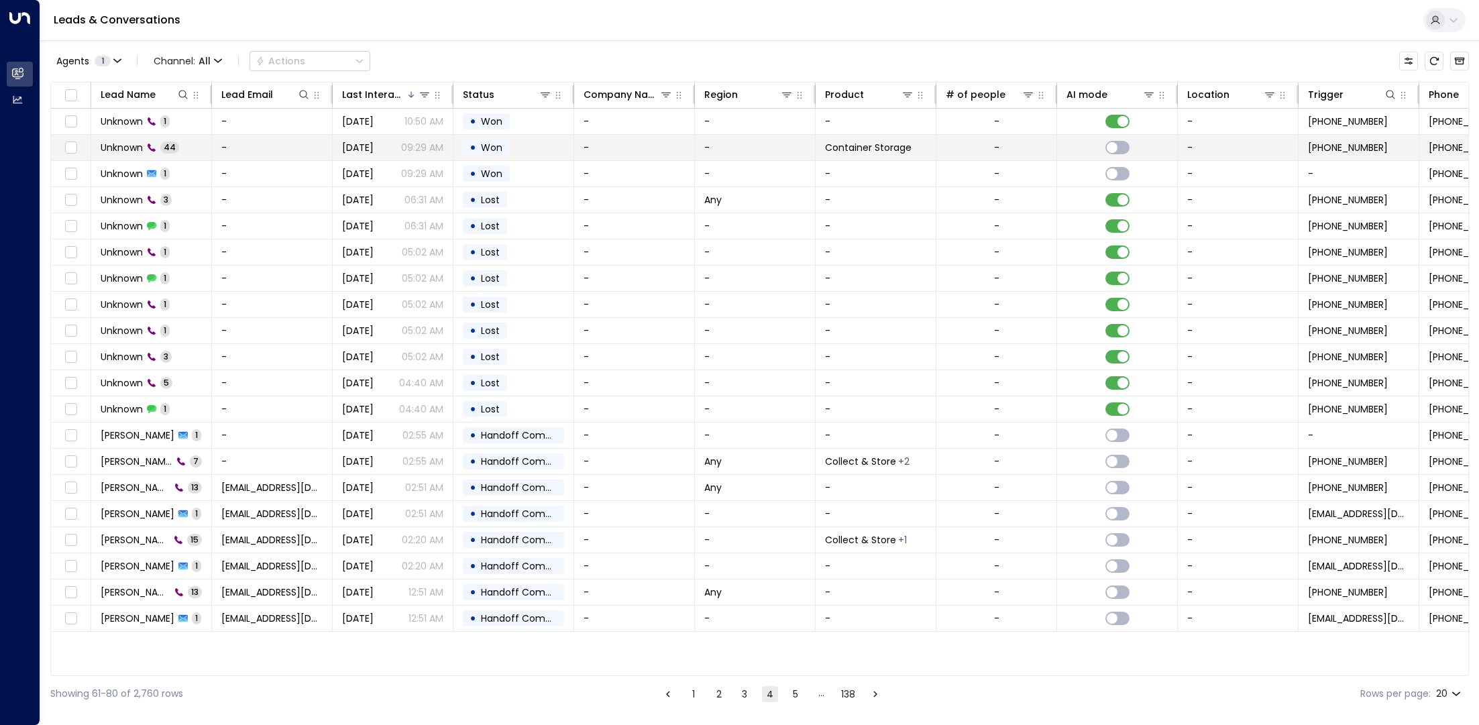
click at [114, 158] on td "Unknown 44" at bounding box center [151, 147] width 121 height 25
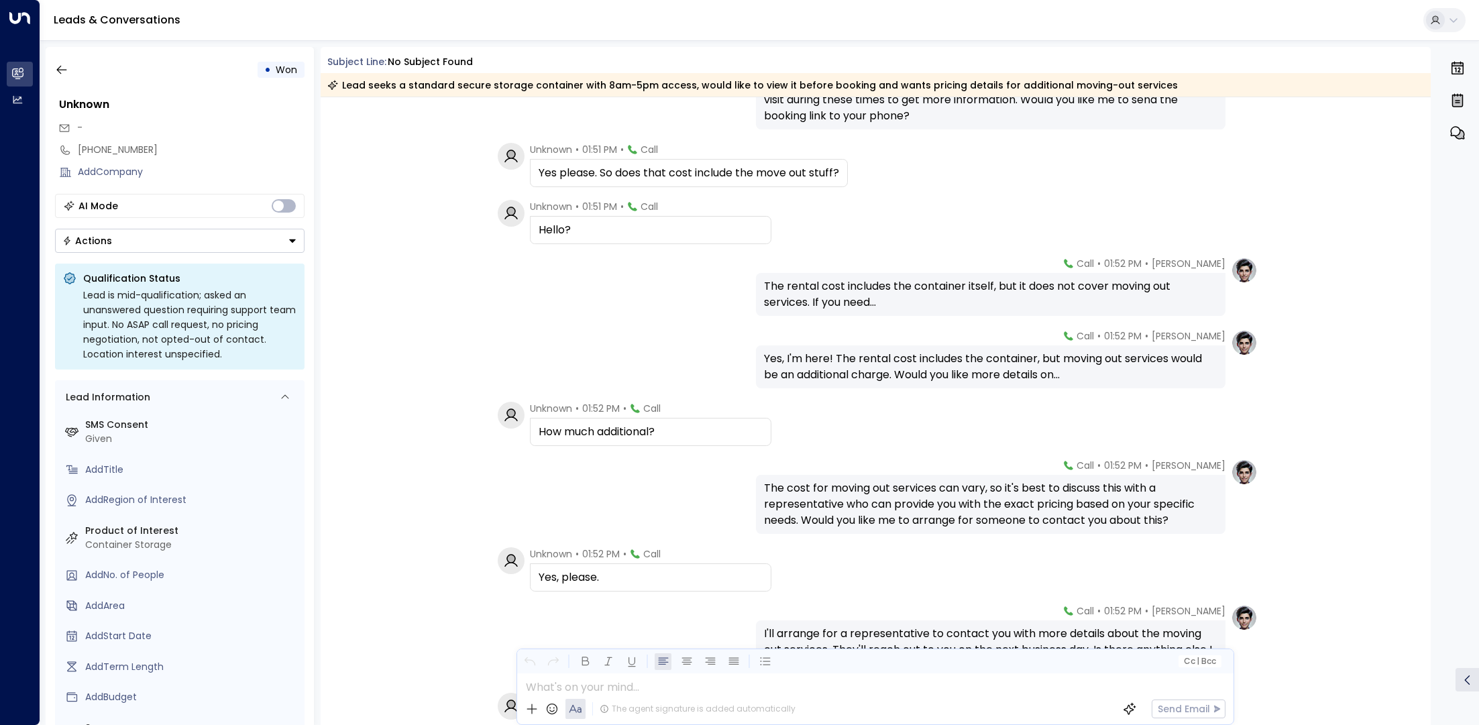
scroll to position [2544, 0]
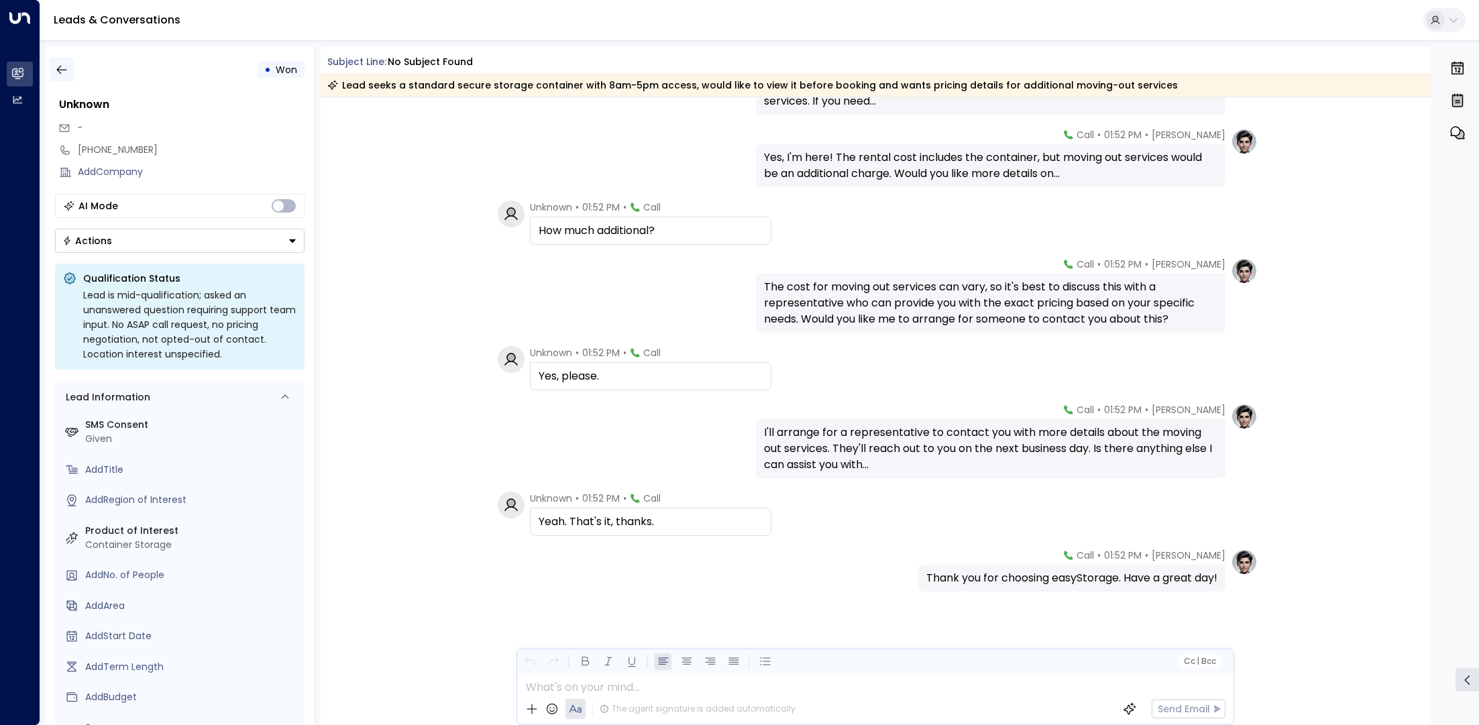
click at [64, 66] on icon "button" at bounding box center [61, 69] width 13 height 13
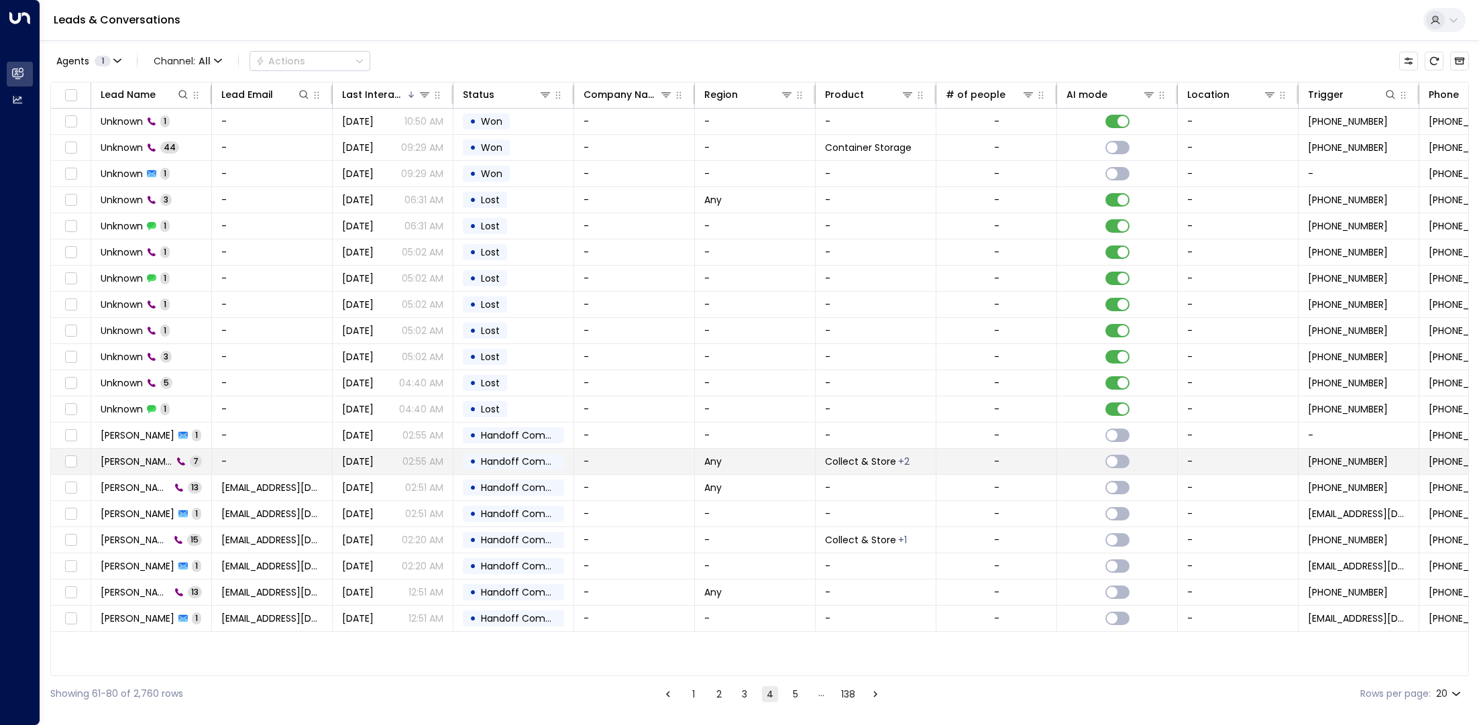
click at [133, 459] on span "[PERSON_NAME]" at bounding box center [137, 461] width 72 height 13
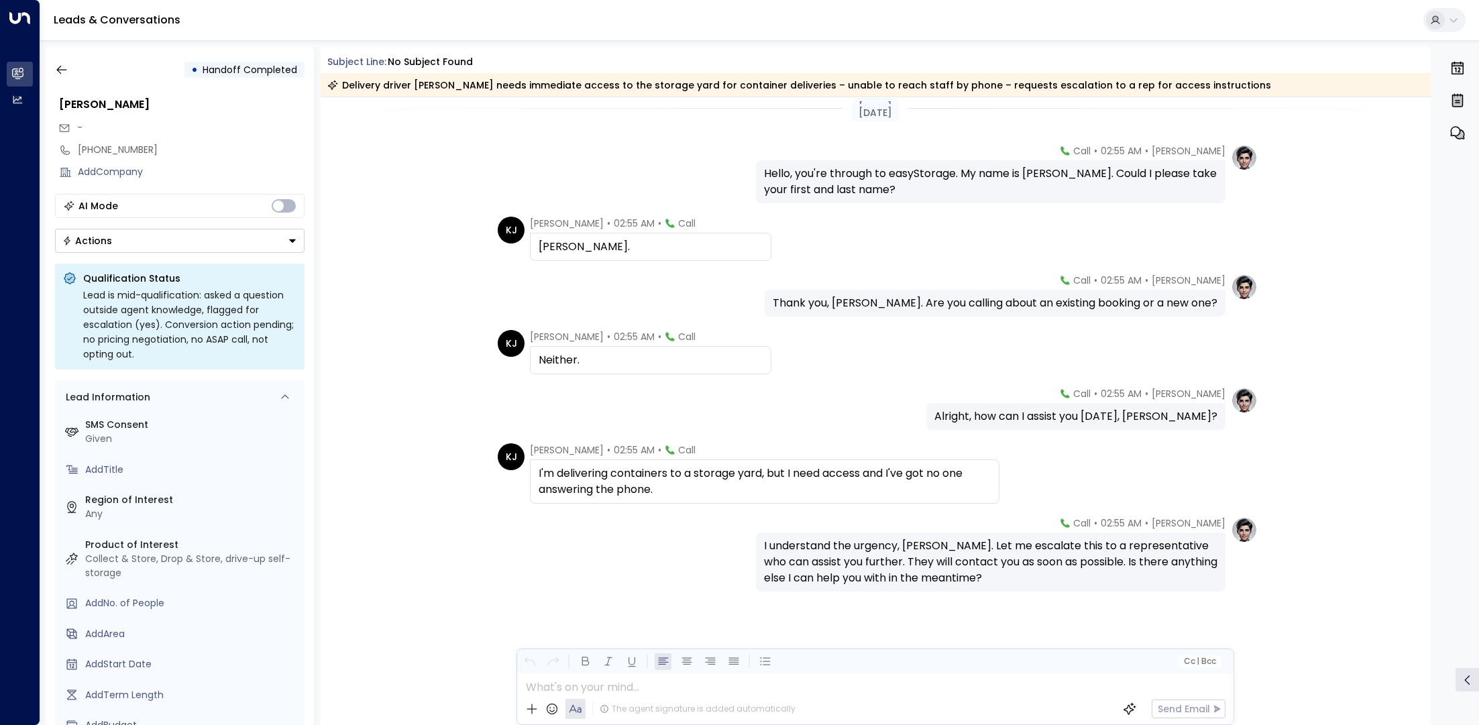
scroll to position [12, 0]
click at [66, 68] on icon "button" at bounding box center [61, 69] width 13 height 13
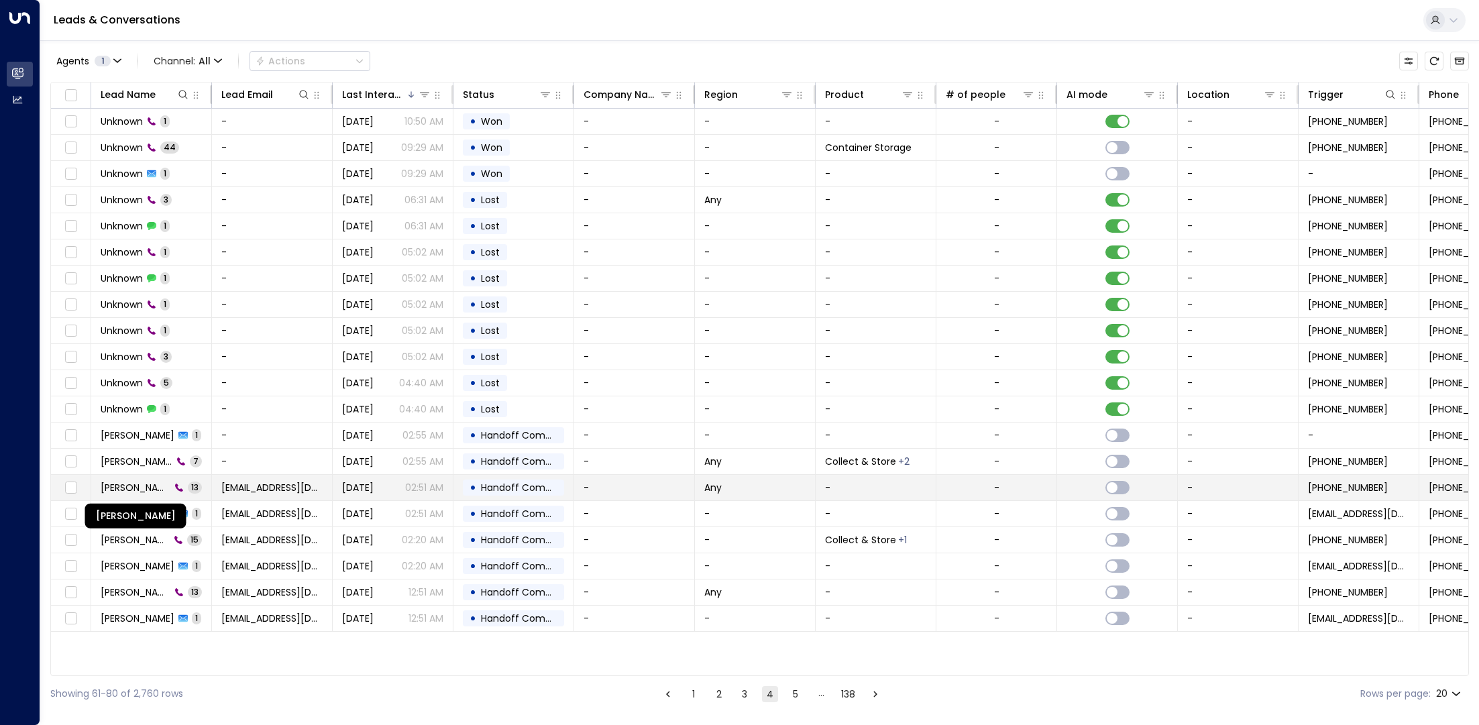
click at [130, 491] on span "[PERSON_NAME]" at bounding box center [136, 487] width 70 height 13
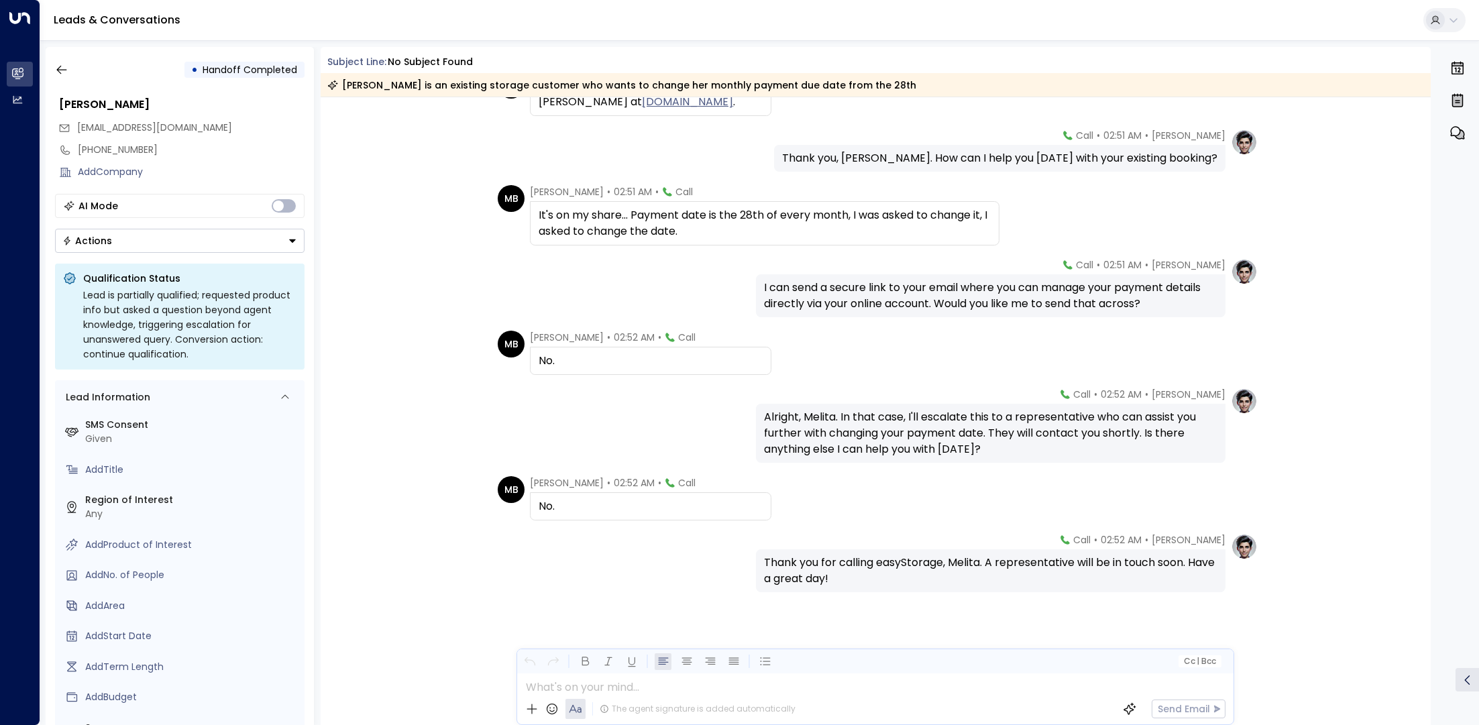
scroll to position [401, 0]
click at [66, 64] on icon "button" at bounding box center [61, 69] width 13 height 13
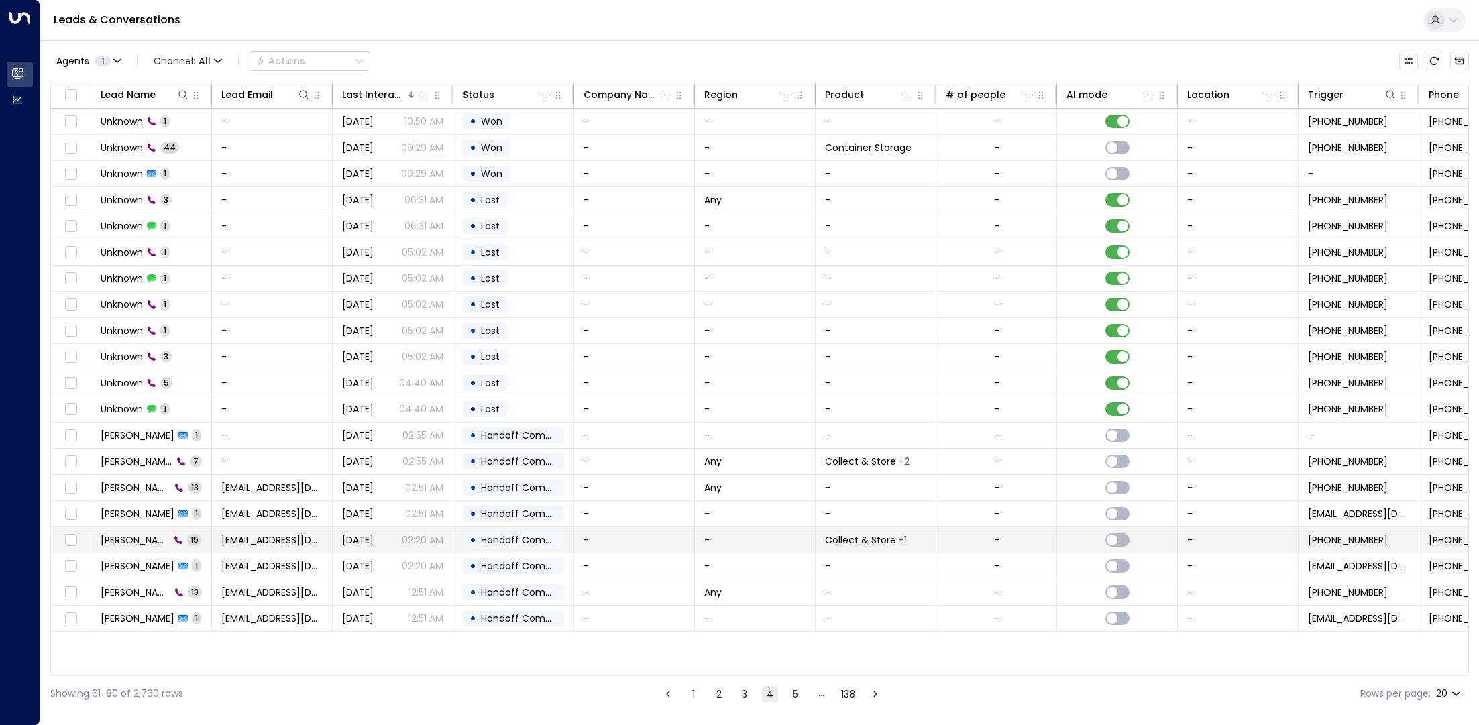
click at [135, 542] on span "[PERSON_NAME]" at bounding box center [135, 539] width 69 height 13
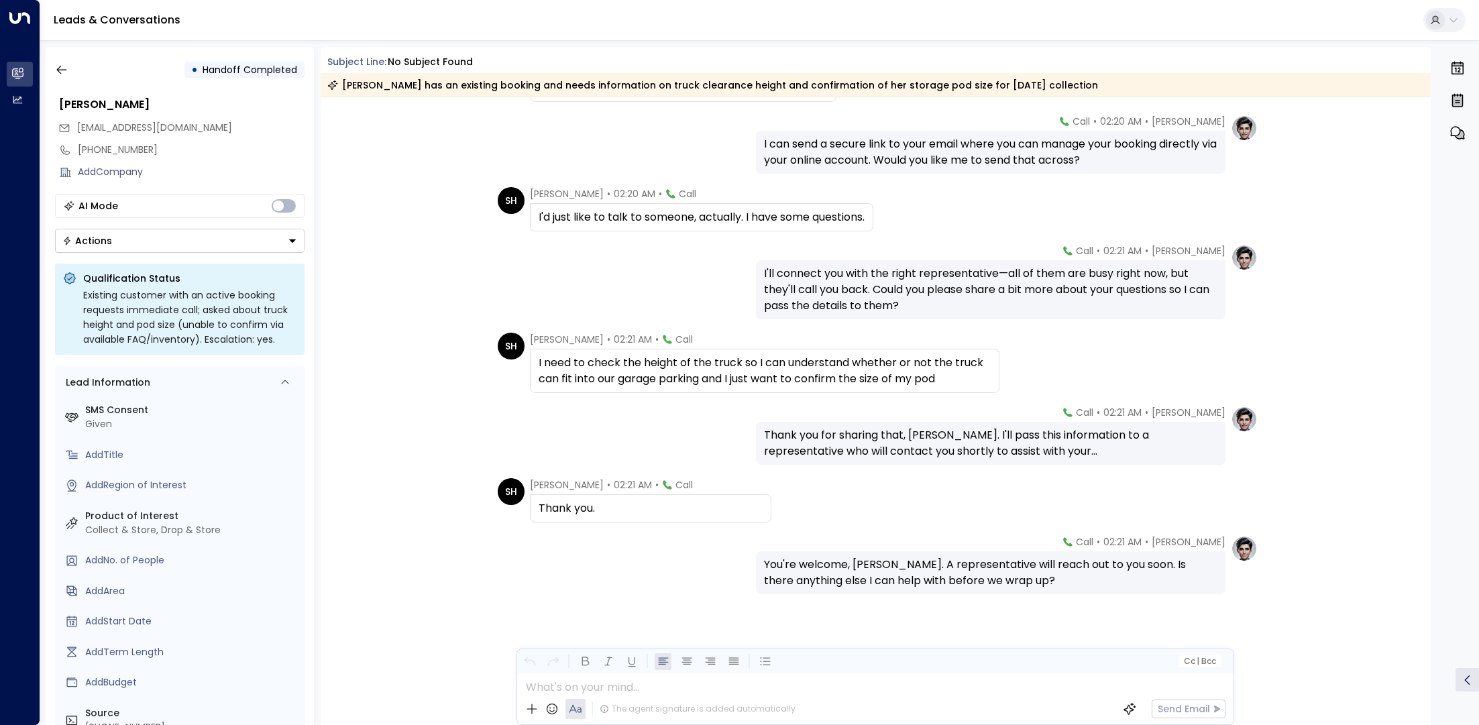
scroll to position [530, 0]
click at [67, 70] on icon "button" at bounding box center [61, 69] width 13 height 13
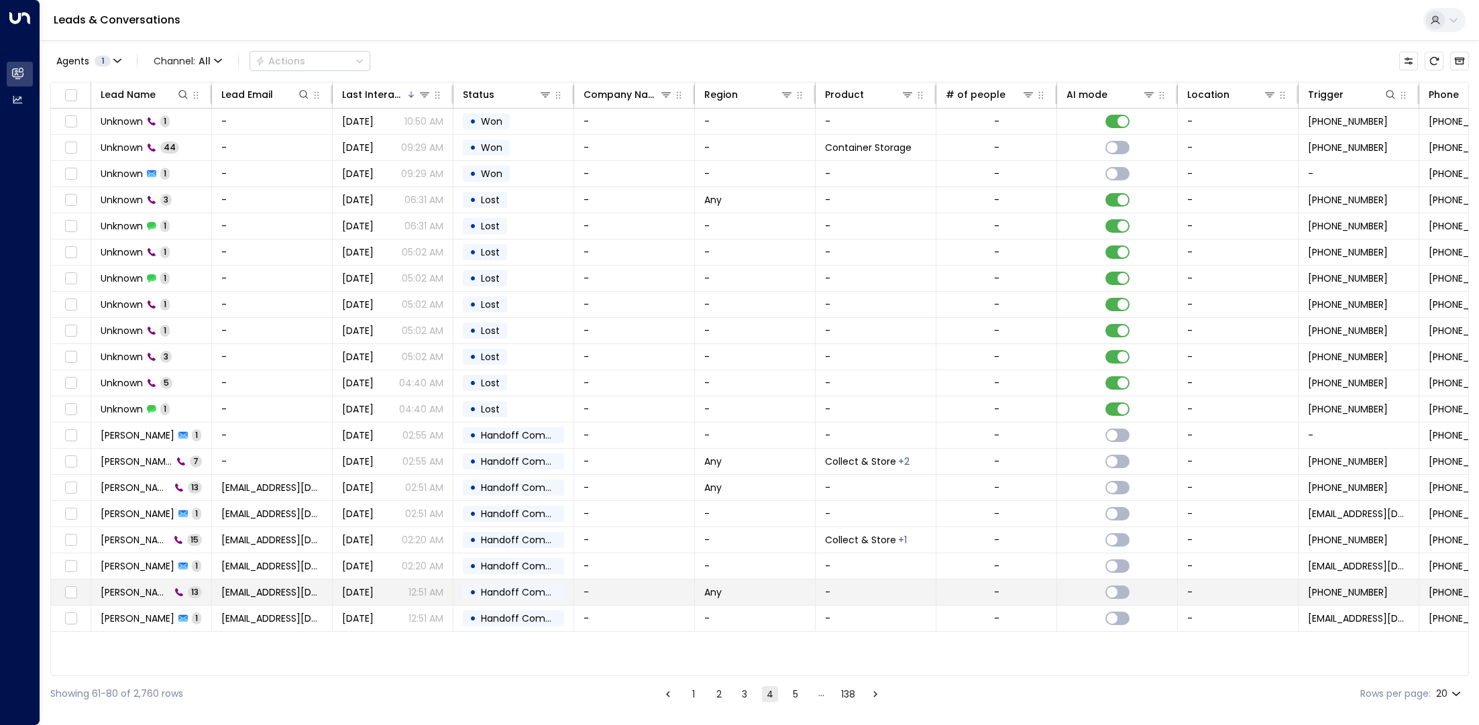
click at [135, 585] on span "[PERSON_NAME]" at bounding box center [136, 591] width 70 height 13
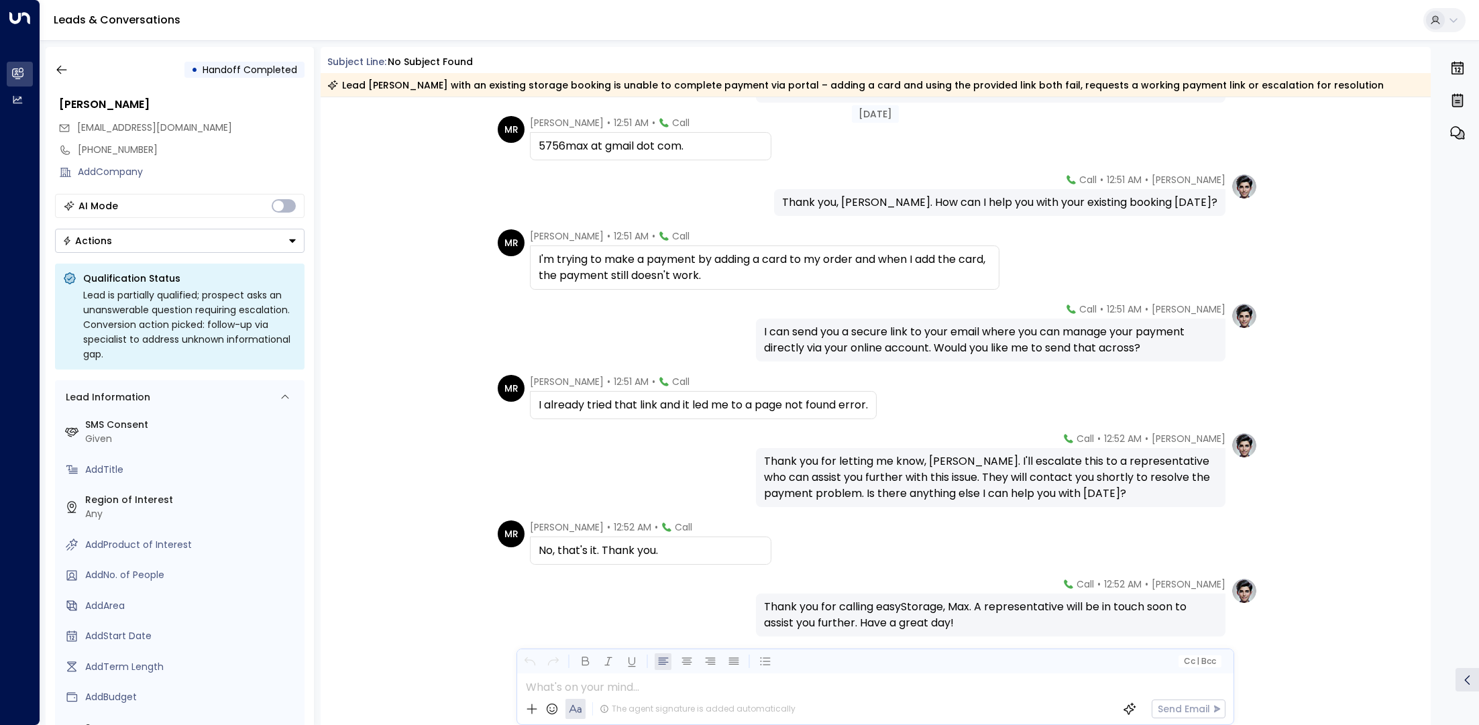
scroll to position [362, 0]
